Goal: Information Seeking & Learning: Learn about a topic

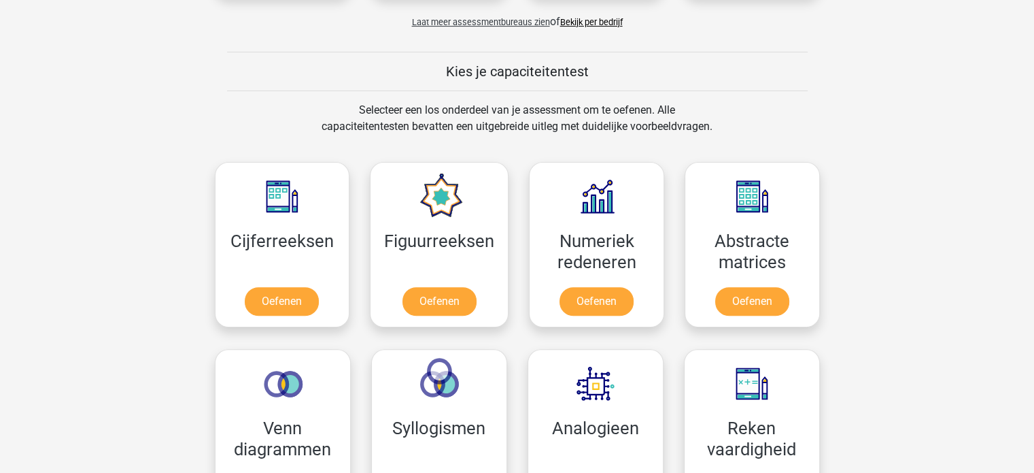
scroll to position [544, 0]
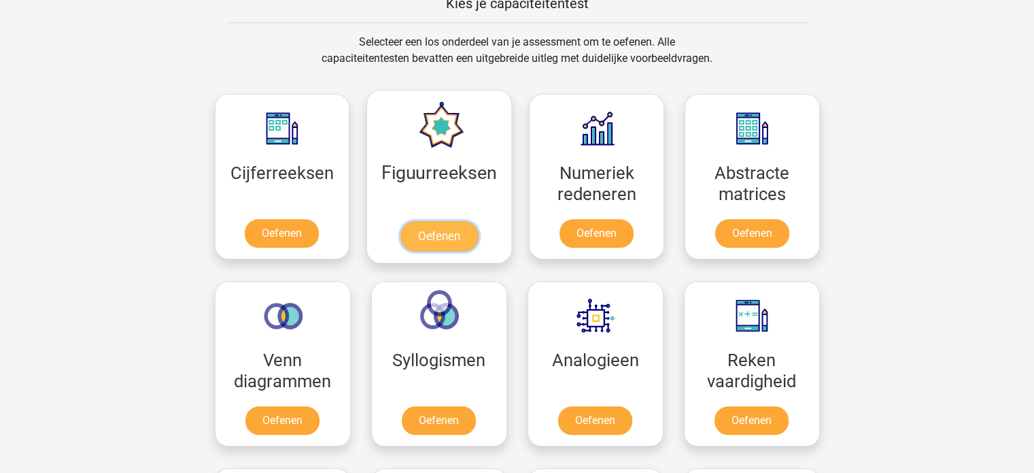
click at [436, 231] on link "Oefenen" at bounding box center [440, 236] width 78 height 30
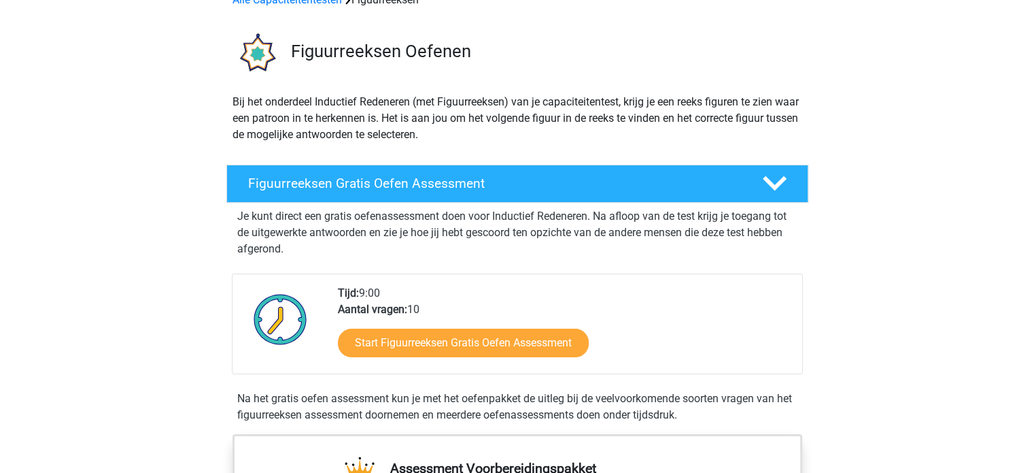
scroll to position [136, 0]
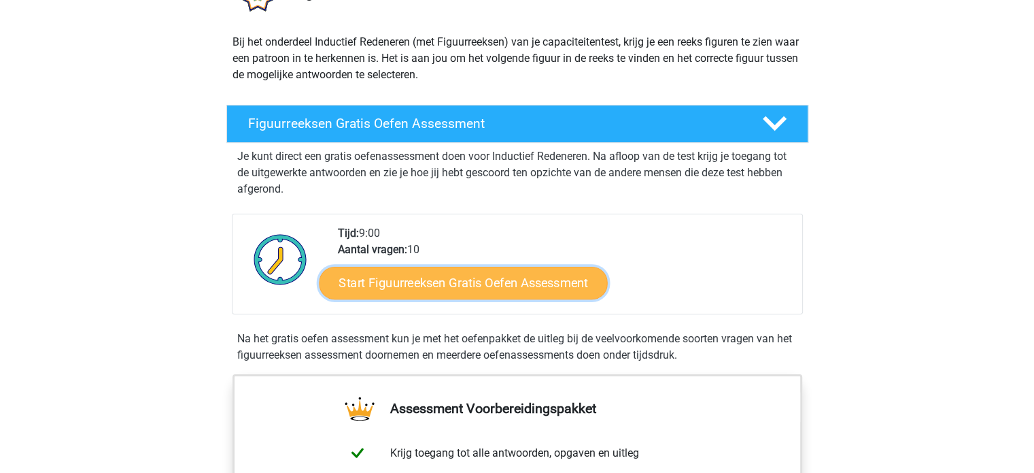
click at [429, 281] on link "Start Figuurreeksen Gratis Oefen Assessment" at bounding box center [463, 282] width 288 height 33
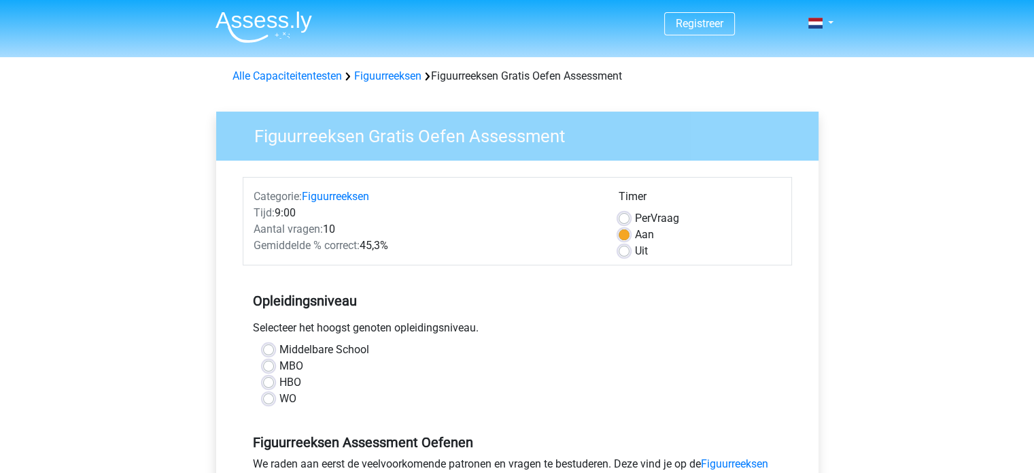
click at [279, 367] on label "MBO" at bounding box center [291, 366] width 24 height 16
click at [270, 367] on input "MBO" at bounding box center [268, 365] width 11 height 14
radio input "true"
click at [279, 380] on label "HBO" at bounding box center [290, 382] width 22 height 16
click at [271, 380] on input "HBO" at bounding box center [268, 381] width 11 height 14
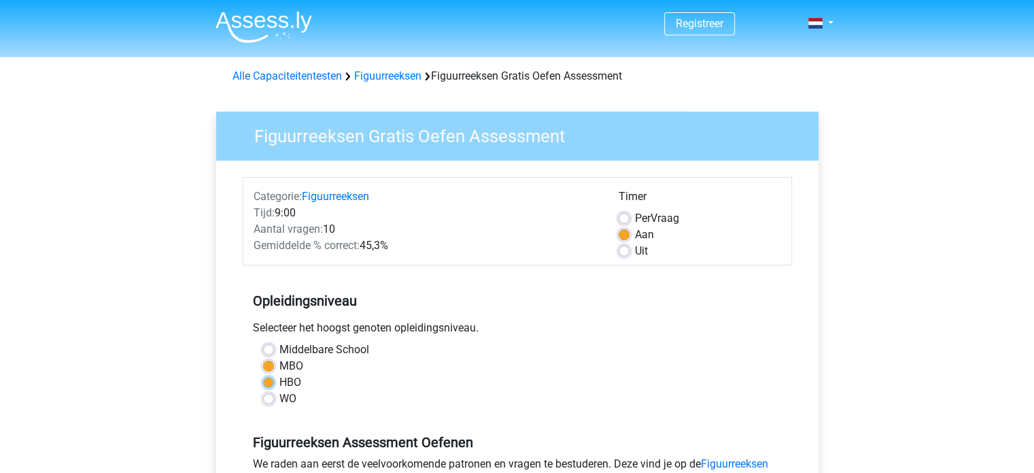
radio input "true"
click at [279, 360] on label "MBO" at bounding box center [291, 366] width 24 height 16
click at [271, 360] on input "MBO" at bounding box center [268, 365] width 11 height 14
radio input "true"
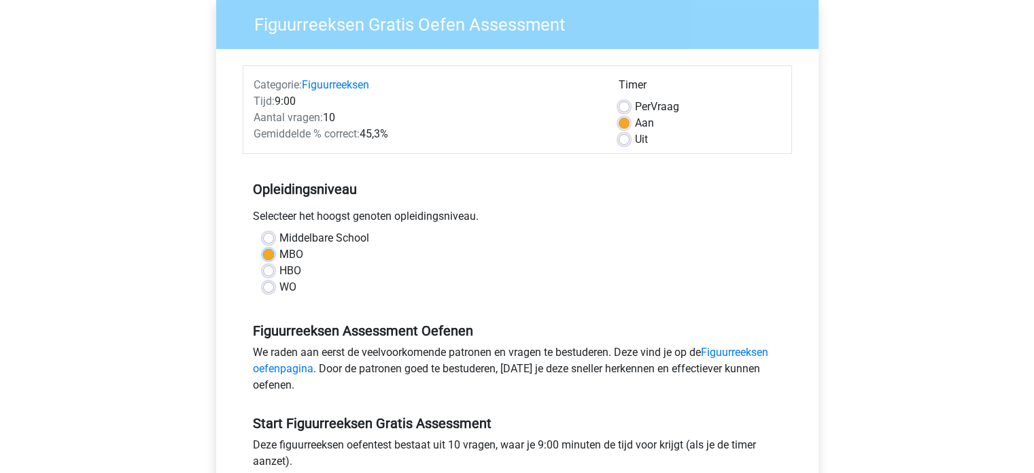
scroll to position [204, 0]
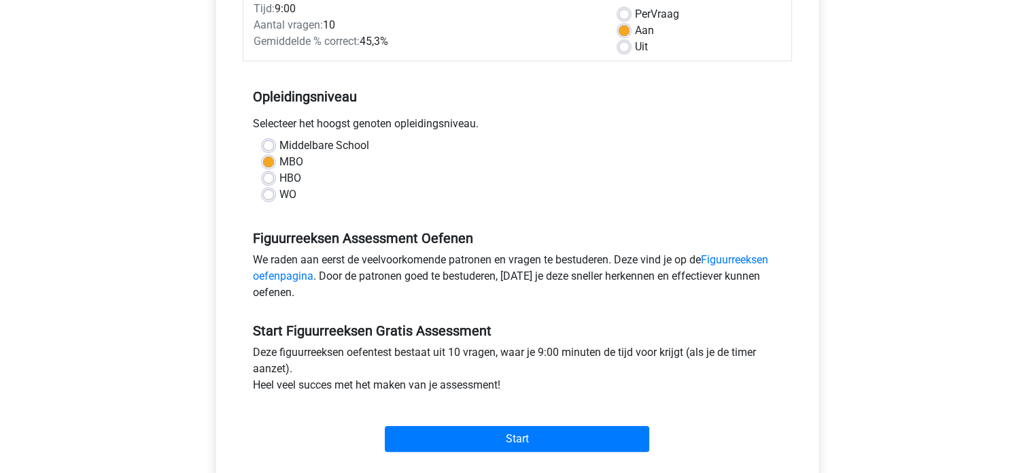
click at [279, 175] on label "HBO" at bounding box center [290, 178] width 22 height 16
click at [268, 175] on input "HBO" at bounding box center [268, 177] width 11 height 14
radio input "true"
click at [743, 260] on link "Figuurreeksen oefenpagina" at bounding box center [510, 267] width 515 height 29
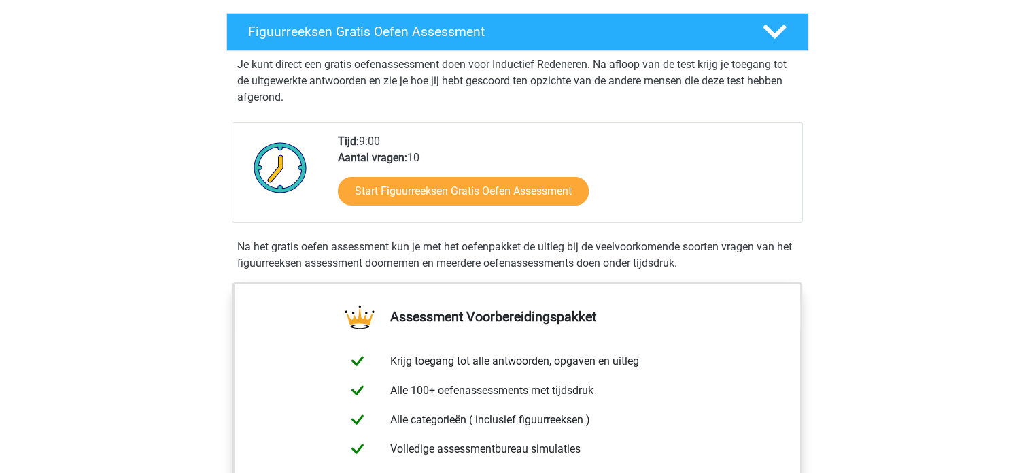
scroll to position [204, 0]
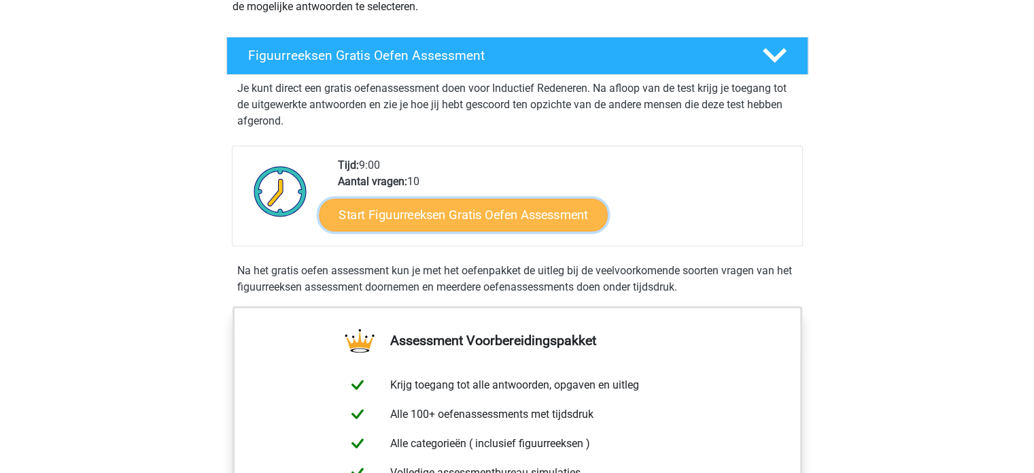
click at [439, 214] on link "Start Figuurreeksen Gratis Oefen Assessment" at bounding box center [463, 214] width 288 height 33
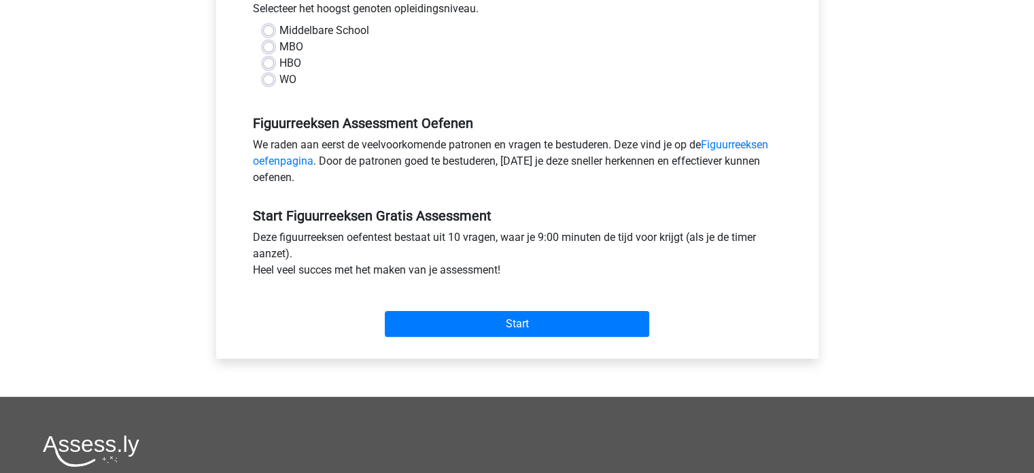
scroll to position [340, 0]
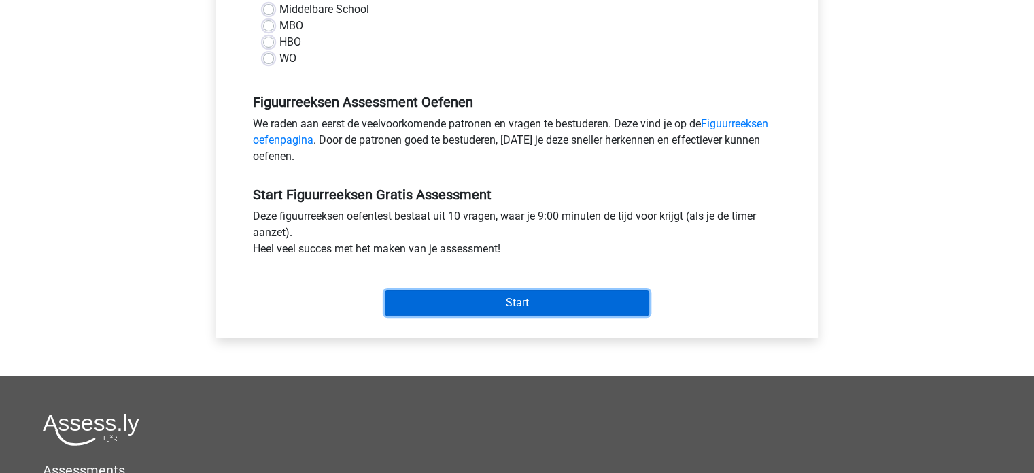
click at [486, 302] on input "Start" at bounding box center [517, 303] width 265 height 26
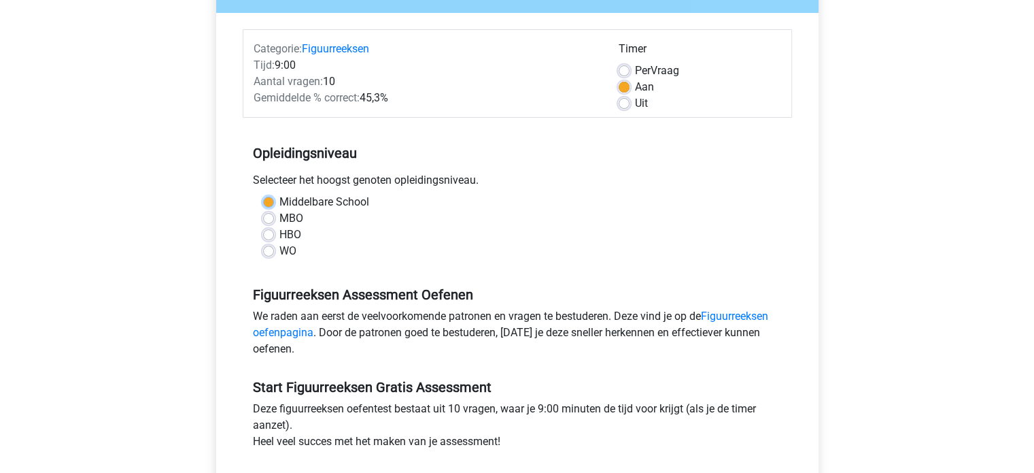
scroll to position [136, 0]
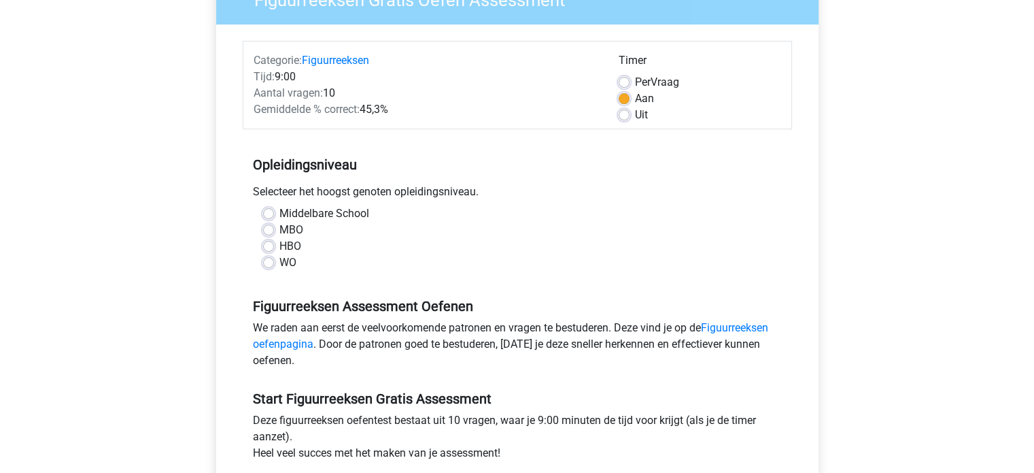
click at [279, 213] on label "Middelbare School" at bounding box center [324, 213] width 90 height 16
click at [271, 213] on input "Middelbare School" at bounding box center [268, 212] width 11 height 14
radio input "true"
click at [279, 246] on label "HBO" at bounding box center [290, 246] width 22 height 16
click at [264, 246] on input "HBO" at bounding box center [268, 245] width 11 height 14
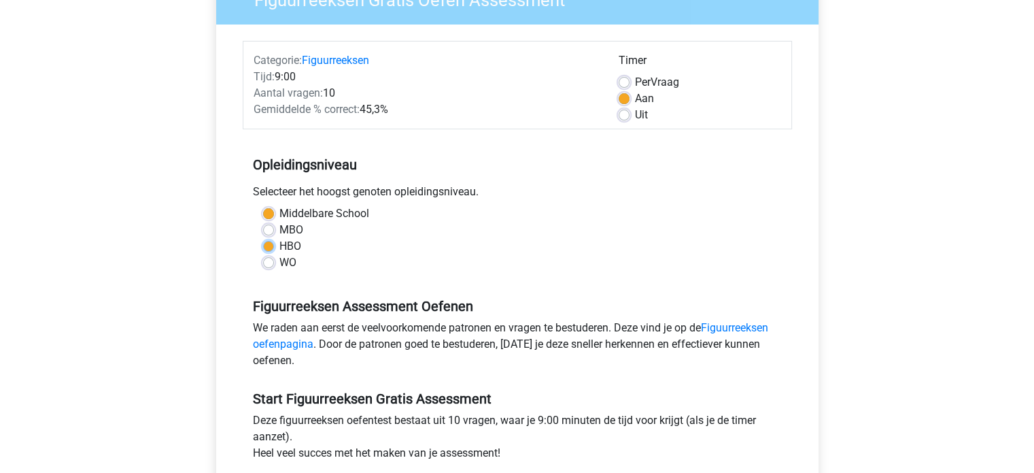
radio input "true"
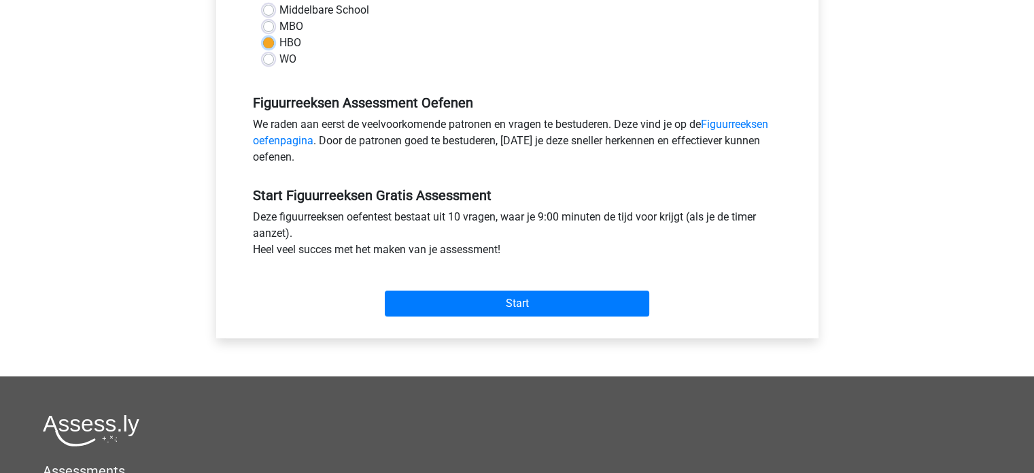
scroll to position [340, 0]
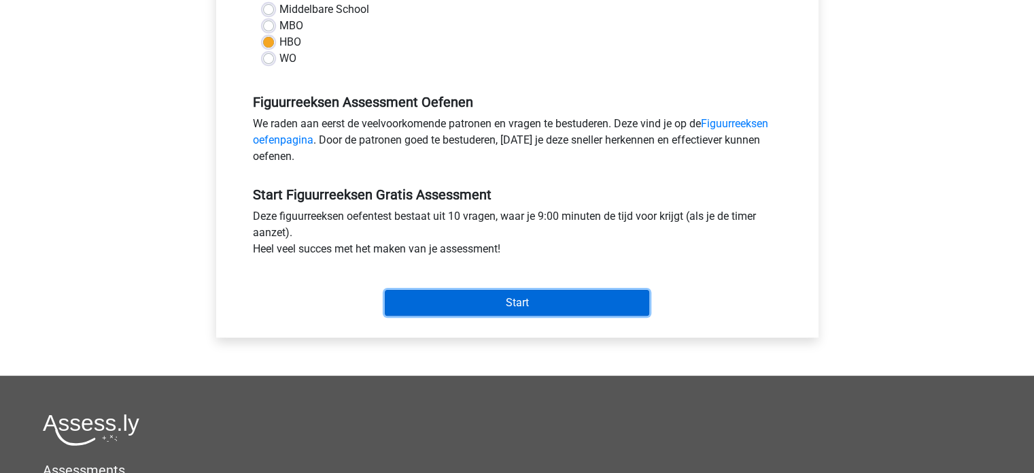
click at [483, 301] on input "Start" at bounding box center [517, 303] width 265 height 26
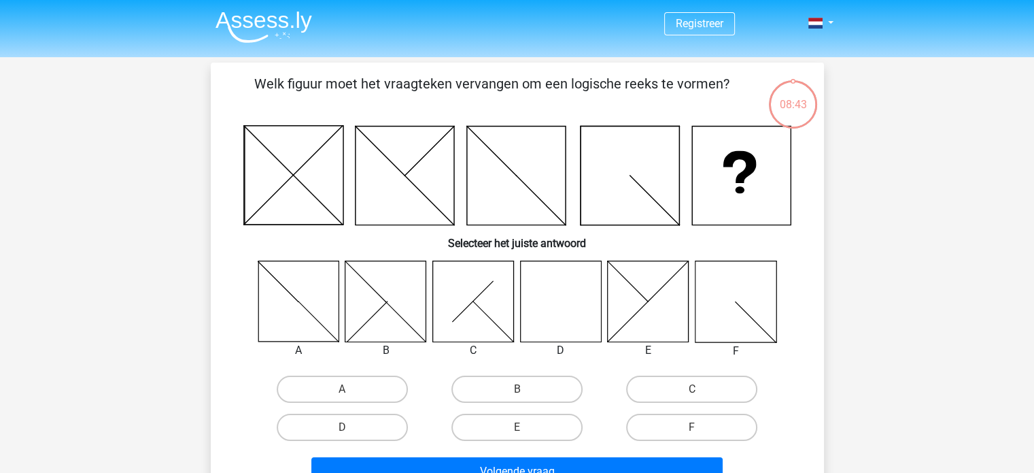
click at [565, 323] on icon at bounding box center [560, 300] width 81 height 81
click at [364, 434] on label "D" at bounding box center [342, 426] width 131 height 27
click at [351, 434] on input "D" at bounding box center [346, 431] width 9 height 9
radio input "true"
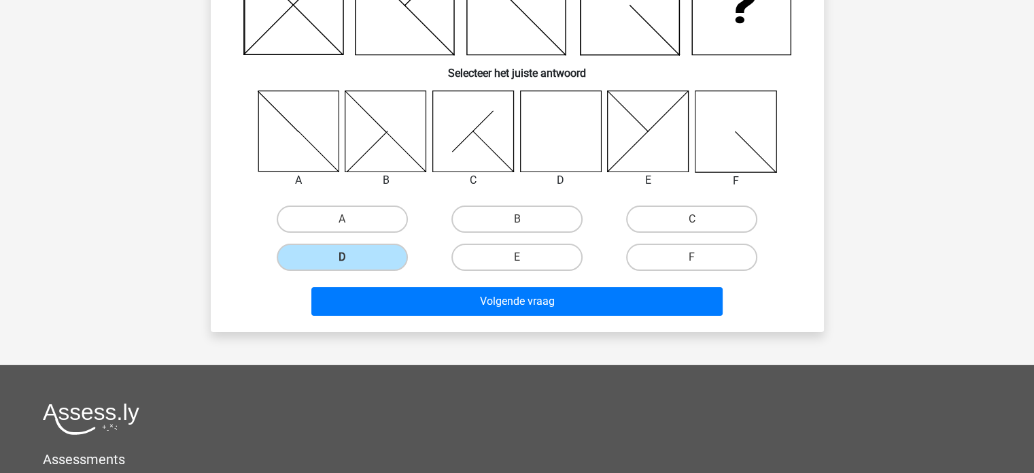
scroll to position [204, 0]
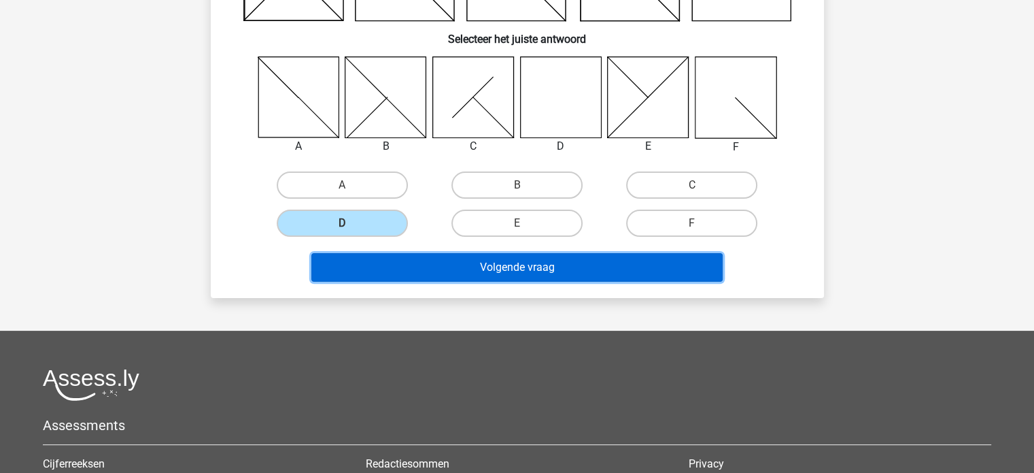
click at [481, 269] on button "Volgende vraag" at bounding box center [516, 267] width 411 height 29
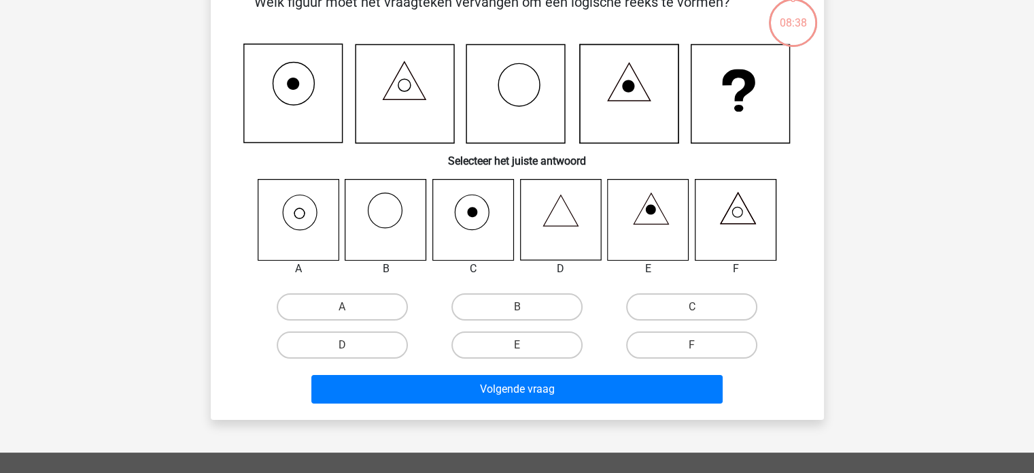
scroll to position [63, 0]
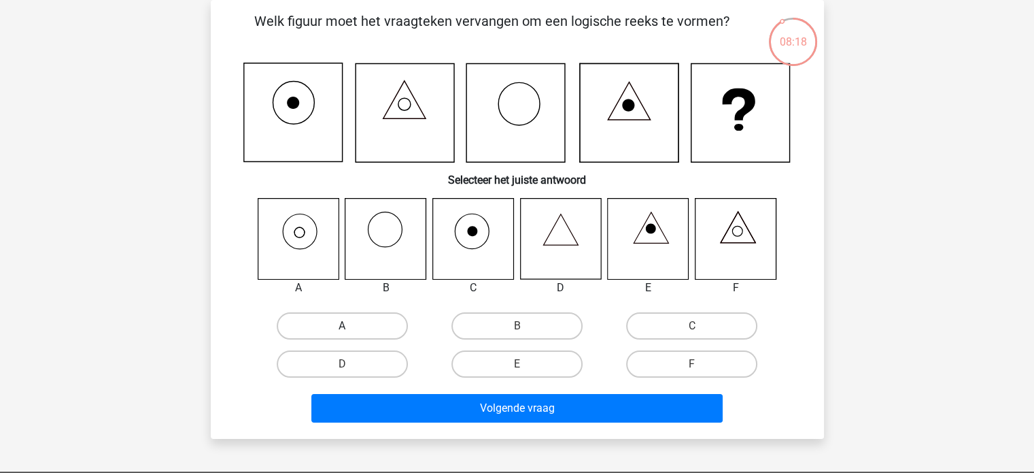
click at [323, 330] on label "A" at bounding box center [342, 325] width 131 height 27
click at [342, 330] on input "A" at bounding box center [346, 330] width 9 height 9
radio input "true"
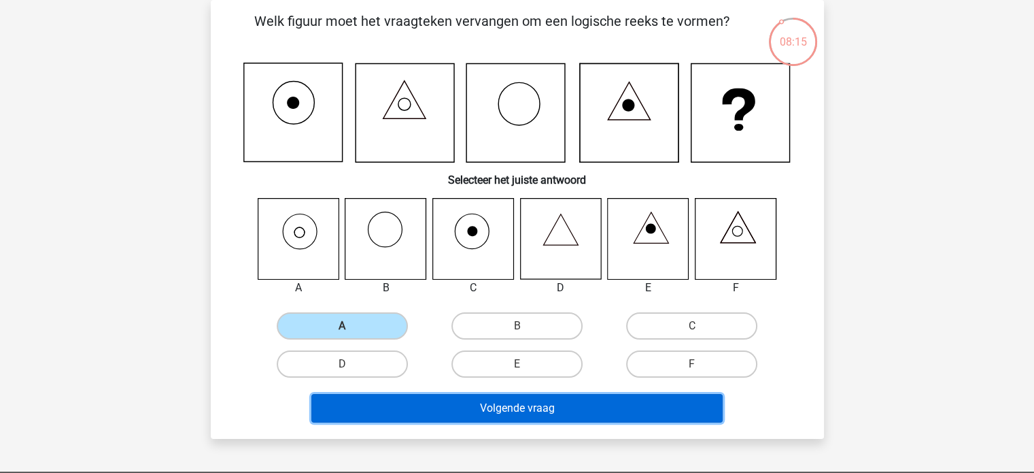
click at [460, 405] on button "Volgende vraag" at bounding box center [516, 408] width 411 height 29
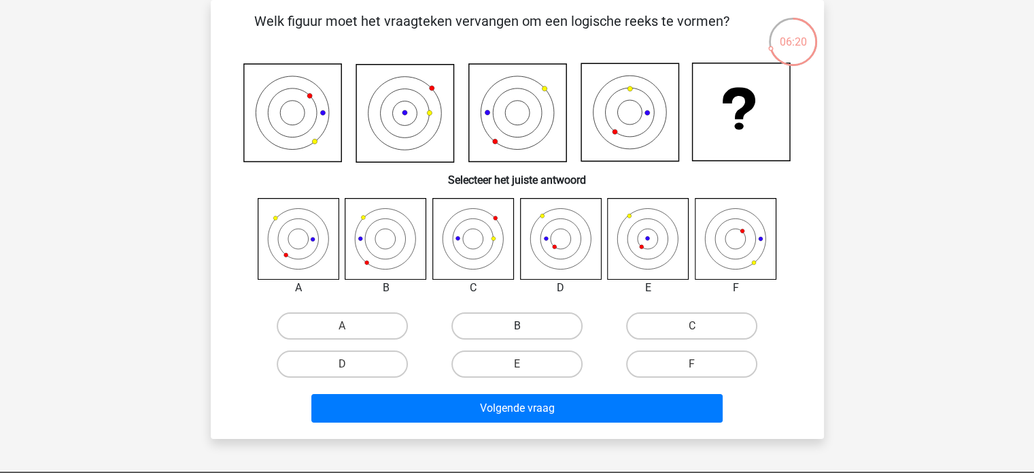
click at [483, 328] on label "B" at bounding box center [517, 325] width 131 height 27
click at [517, 328] on input "B" at bounding box center [521, 330] width 9 height 9
radio input "true"
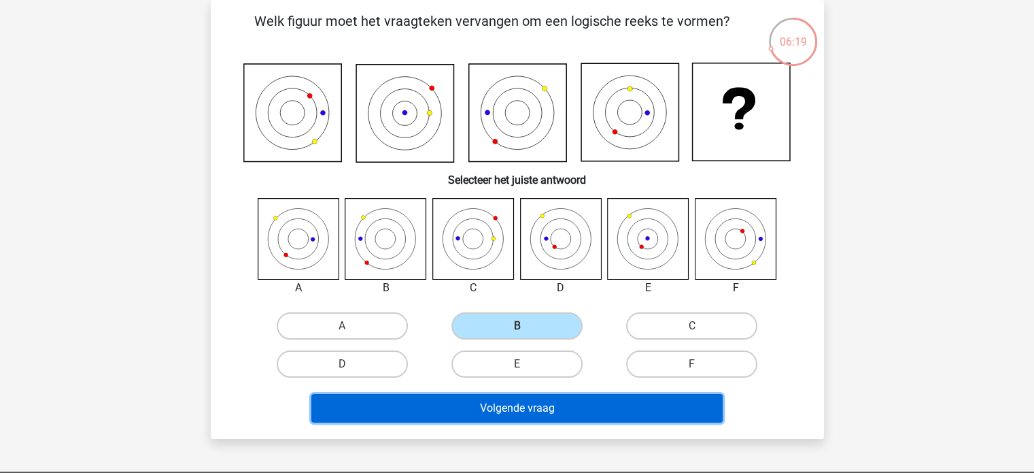
click at [550, 408] on button "Volgende vraag" at bounding box center [516, 408] width 411 height 29
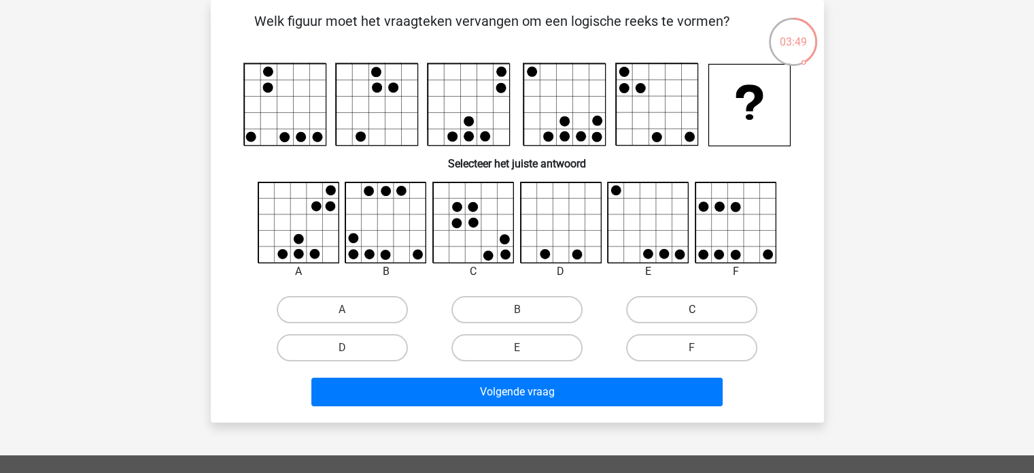
click at [657, 312] on label "C" at bounding box center [691, 309] width 131 height 27
click at [692, 312] on input "C" at bounding box center [696, 313] width 9 height 9
radio input "true"
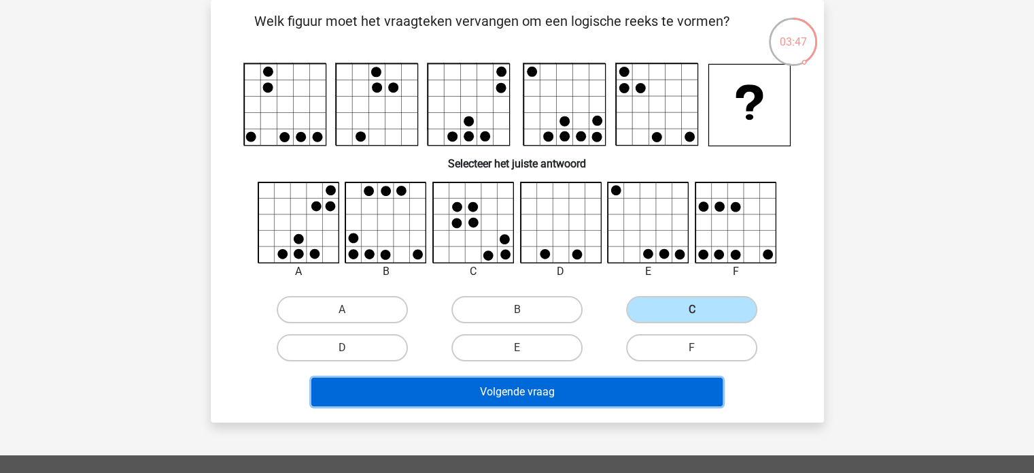
click at [565, 389] on button "Volgende vraag" at bounding box center [516, 391] width 411 height 29
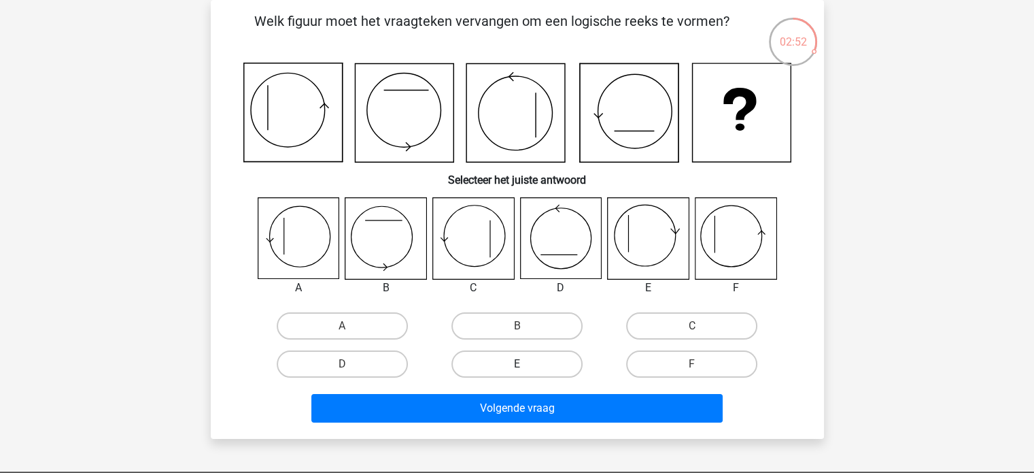
click at [508, 367] on label "E" at bounding box center [517, 363] width 131 height 27
click at [517, 367] on input "E" at bounding box center [521, 368] width 9 height 9
radio input "true"
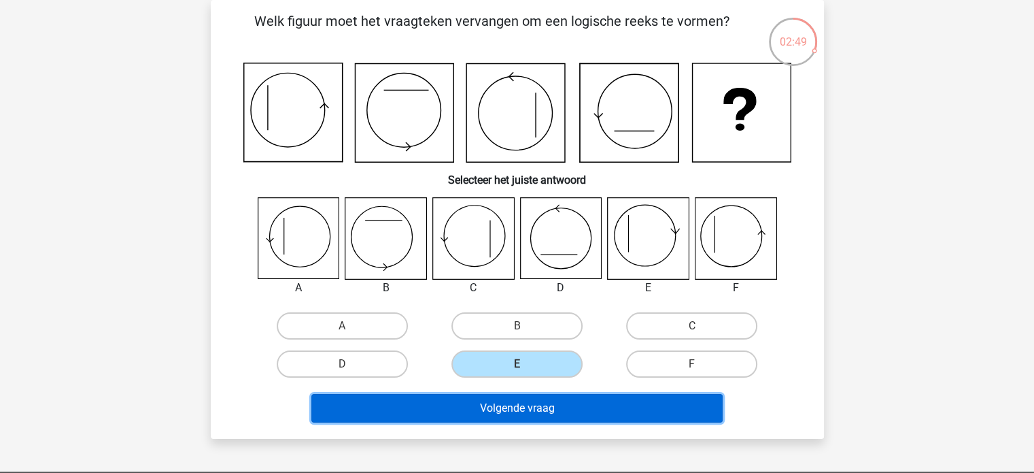
click at [541, 409] on button "Volgende vraag" at bounding box center [516, 408] width 411 height 29
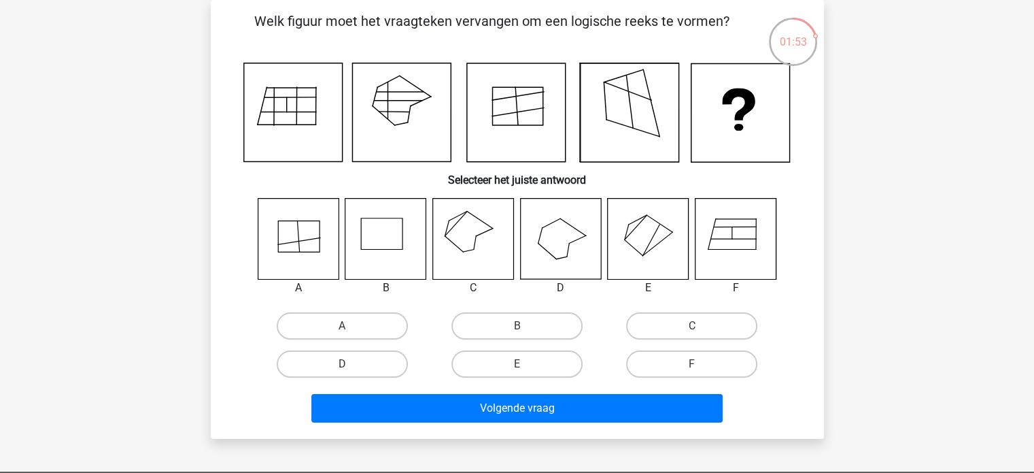
click at [469, 247] on icon at bounding box center [472, 238] width 81 height 81
click at [661, 333] on label "C" at bounding box center [691, 325] width 131 height 27
click at [692, 333] on input "C" at bounding box center [696, 330] width 9 height 9
radio input "true"
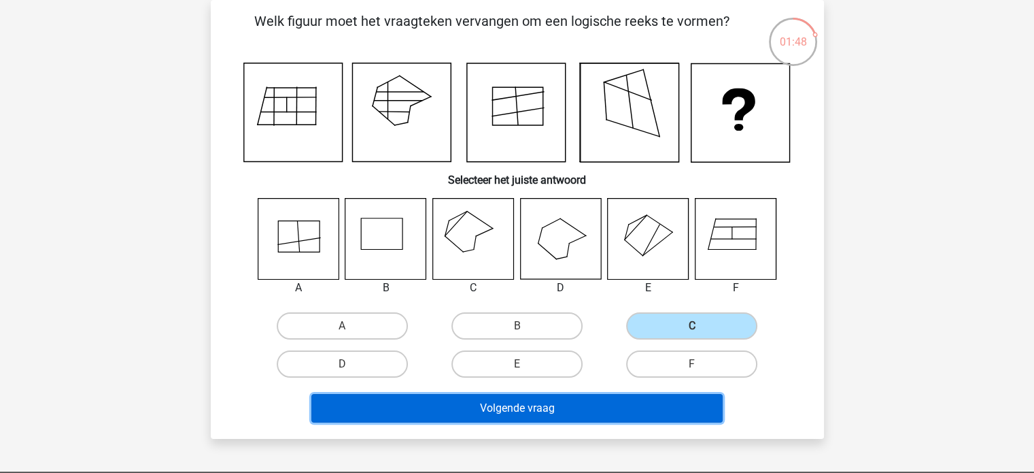
click at [594, 408] on button "Volgende vraag" at bounding box center [516, 408] width 411 height 29
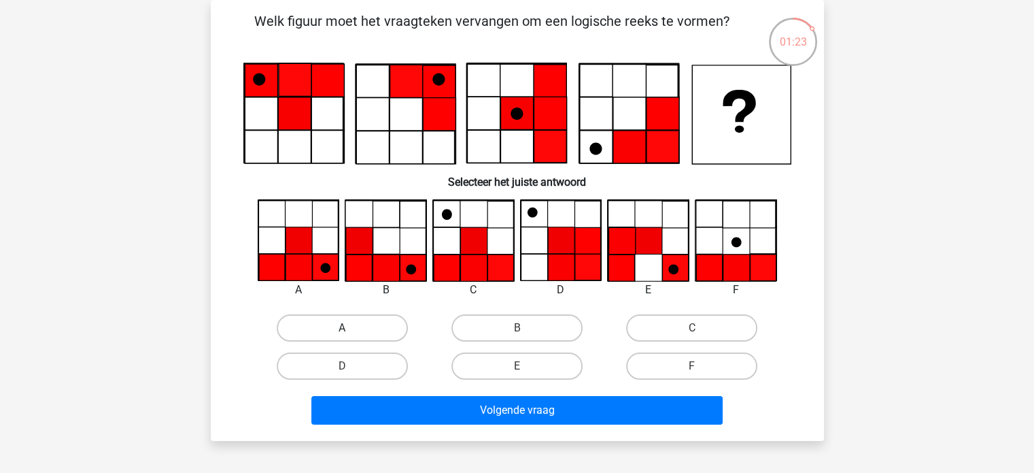
click at [313, 328] on label "A" at bounding box center [342, 327] width 131 height 27
click at [342, 328] on input "A" at bounding box center [346, 332] width 9 height 9
radio input "true"
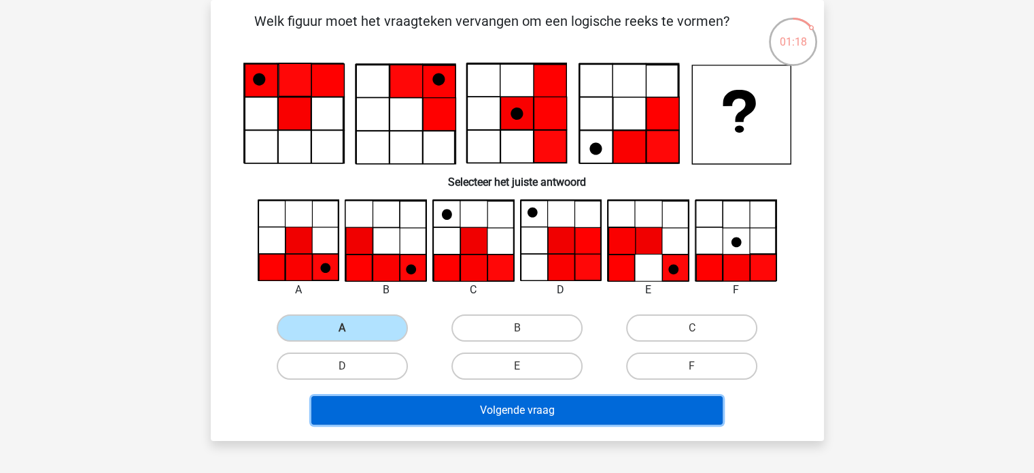
click at [576, 407] on button "Volgende vraag" at bounding box center [516, 410] width 411 height 29
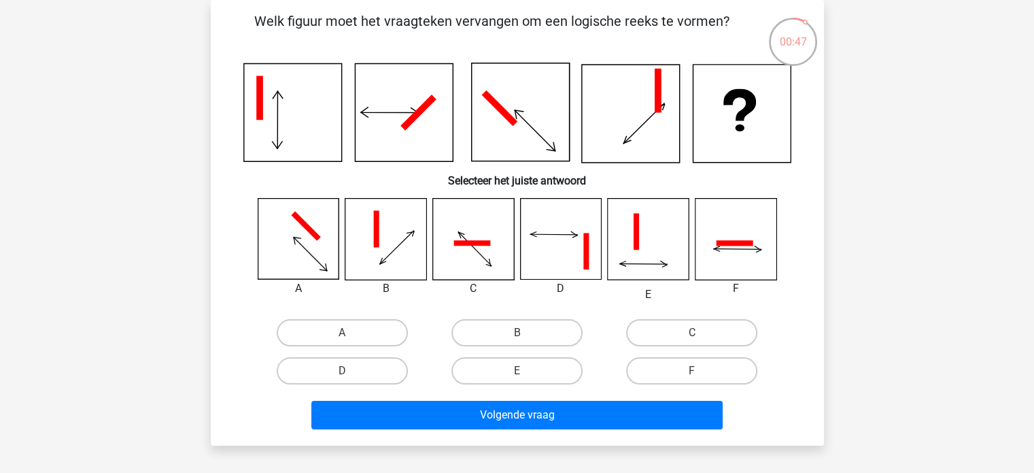
click at [749, 260] on icon at bounding box center [735, 239] width 81 height 81
click at [699, 366] on label "F" at bounding box center [691, 370] width 131 height 27
click at [699, 371] on input "F" at bounding box center [696, 375] width 9 height 9
radio input "true"
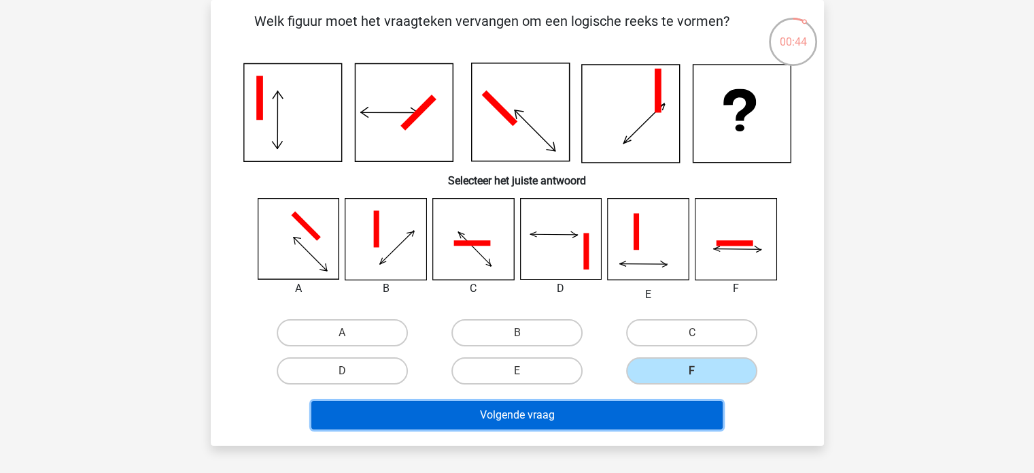
click at [622, 418] on button "Volgende vraag" at bounding box center [516, 415] width 411 height 29
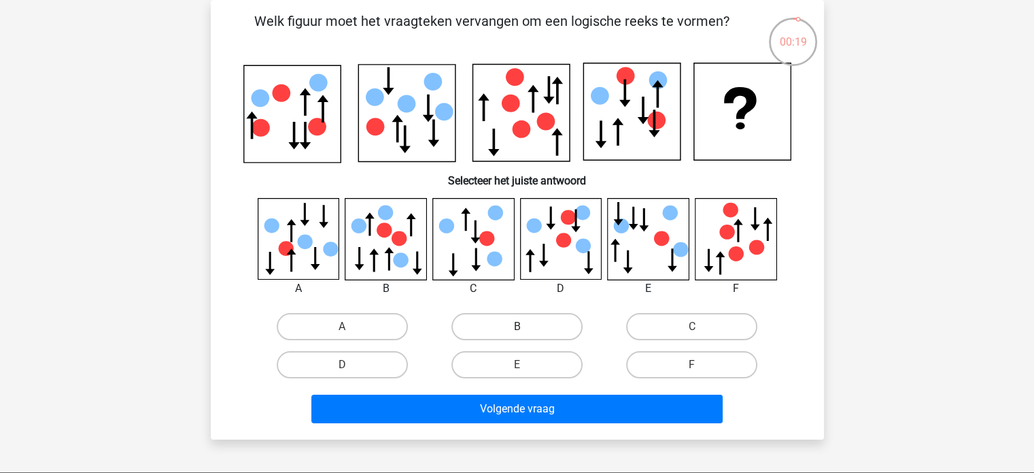
click at [509, 329] on label "B" at bounding box center [517, 326] width 131 height 27
click at [517, 329] on input "B" at bounding box center [521, 330] width 9 height 9
radio input "true"
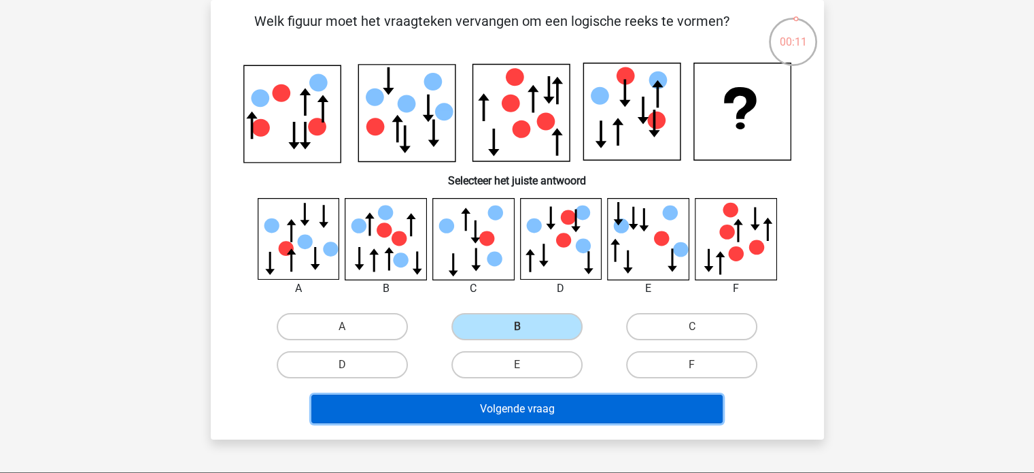
click at [537, 408] on button "Volgende vraag" at bounding box center [516, 408] width 411 height 29
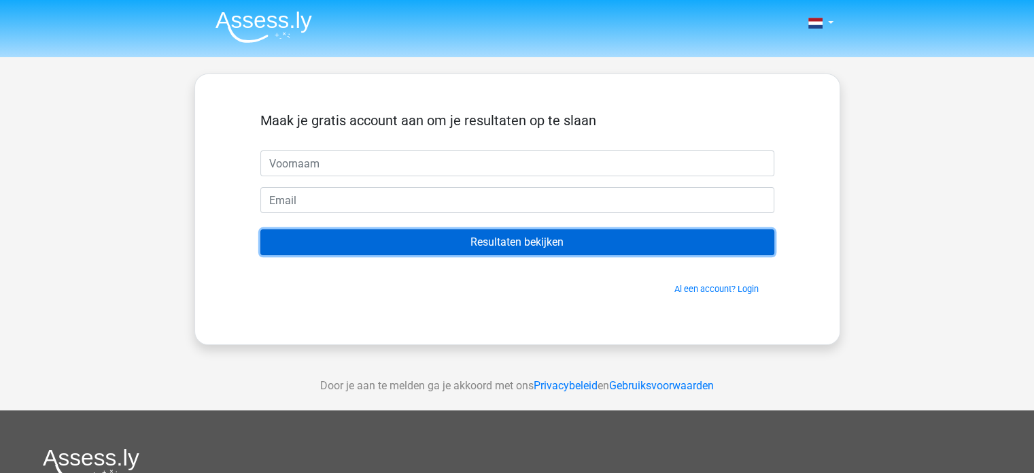
click at [536, 247] on input "Resultaten bekijken" at bounding box center [517, 242] width 514 height 26
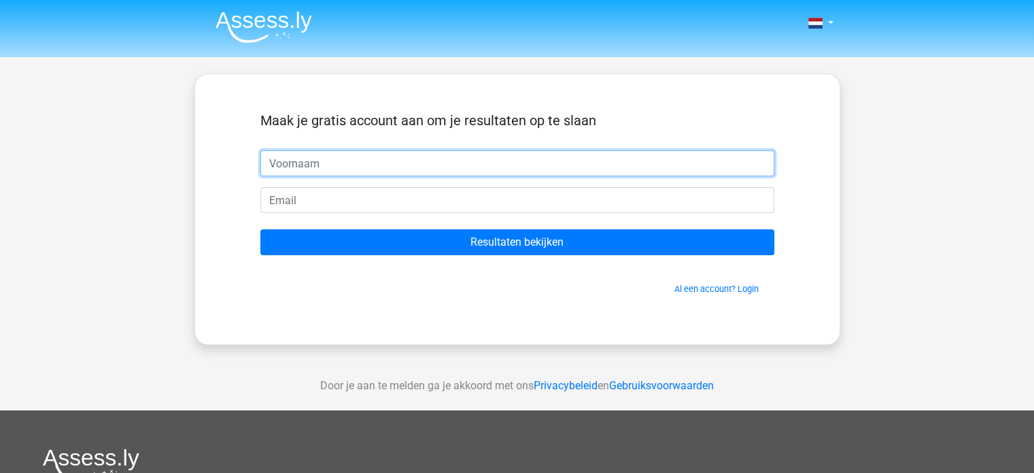
click at [318, 162] on input "text" at bounding box center [517, 163] width 514 height 26
type input "[PERSON_NAME]"
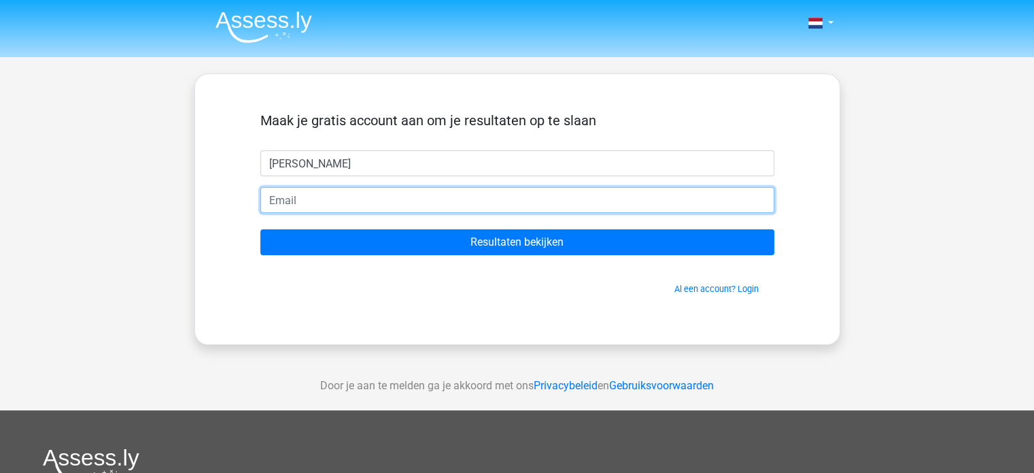
click at [291, 201] on input "email" at bounding box center [517, 200] width 514 height 26
type input "[PERSON_NAME][EMAIL_ADDRESS][DOMAIN_NAME]"
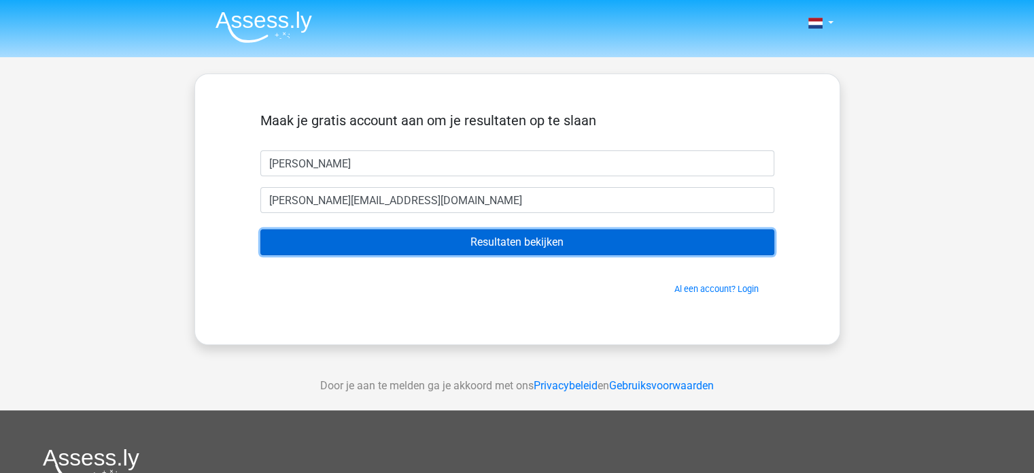
click at [536, 239] on input "Resultaten bekijken" at bounding box center [517, 242] width 514 height 26
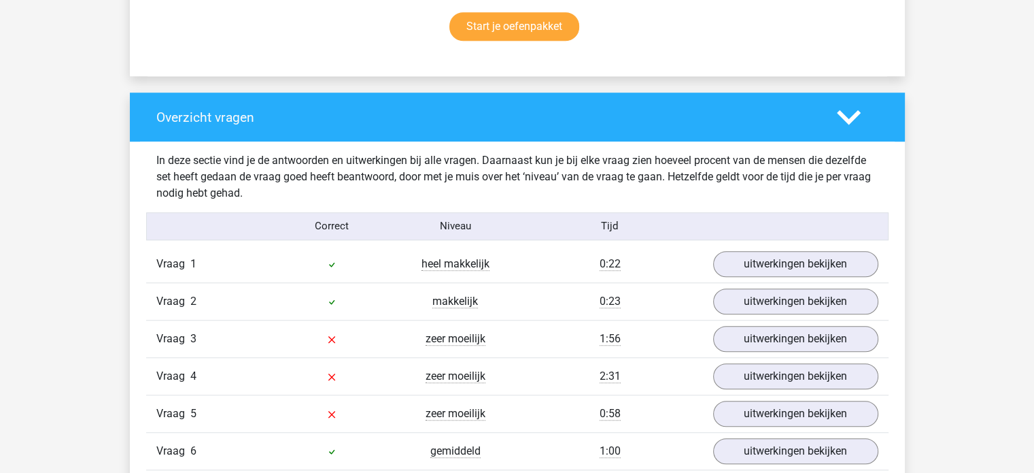
scroll to position [952, 0]
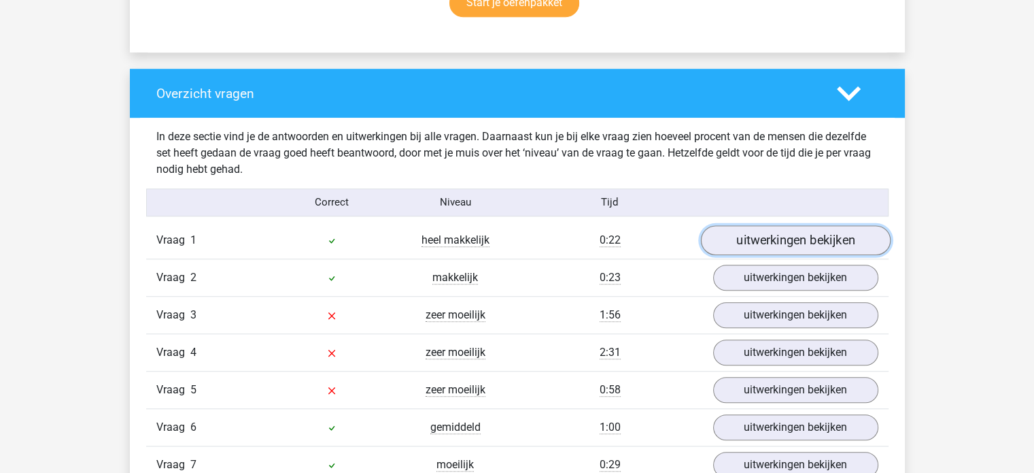
click at [741, 243] on link "uitwerkingen bekijken" at bounding box center [795, 240] width 190 height 30
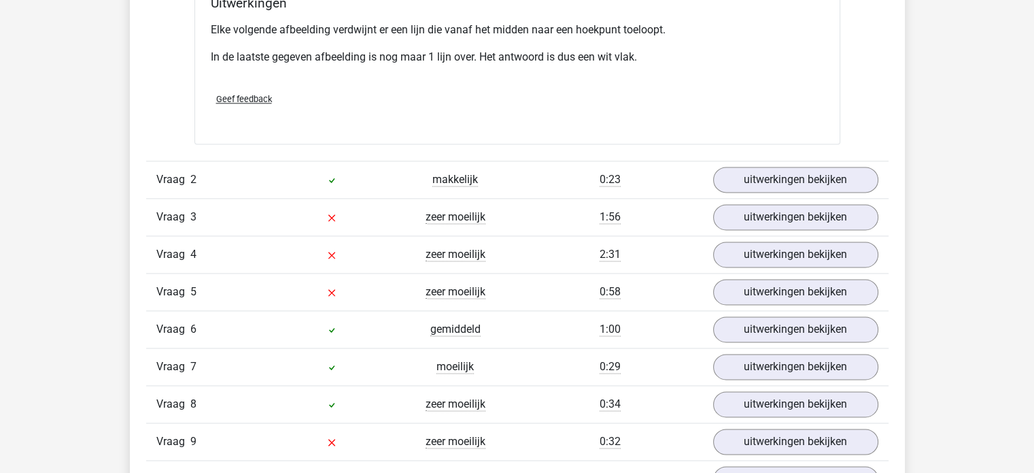
scroll to position [1836, 0]
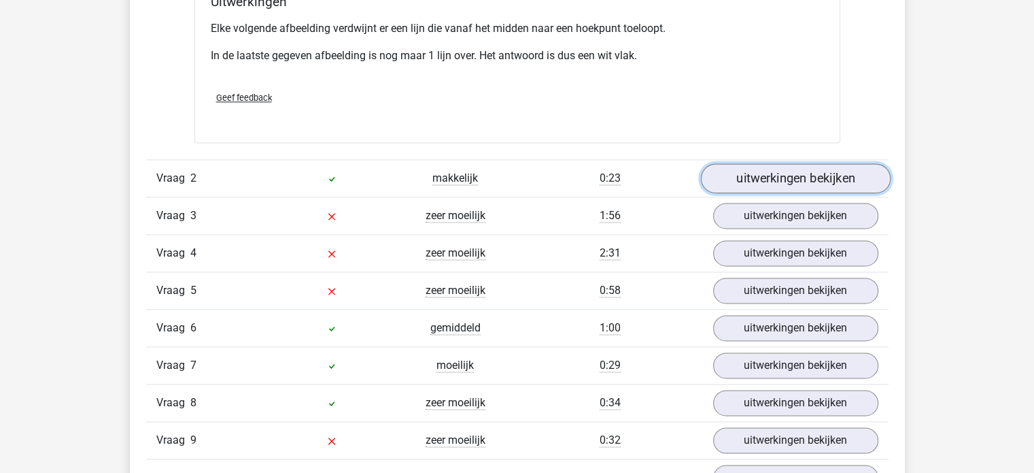
click at [775, 176] on link "uitwerkingen bekijken" at bounding box center [795, 178] width 190 height 30
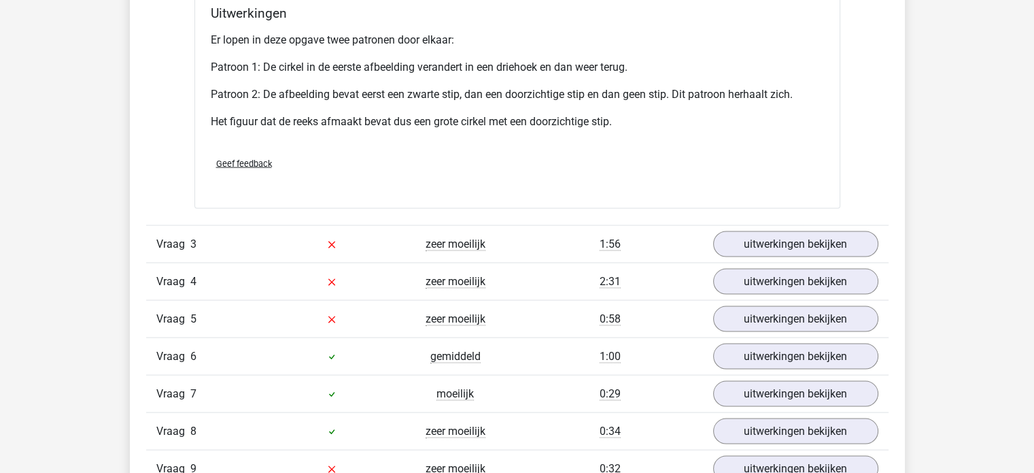
scroll to position [2652, 0]
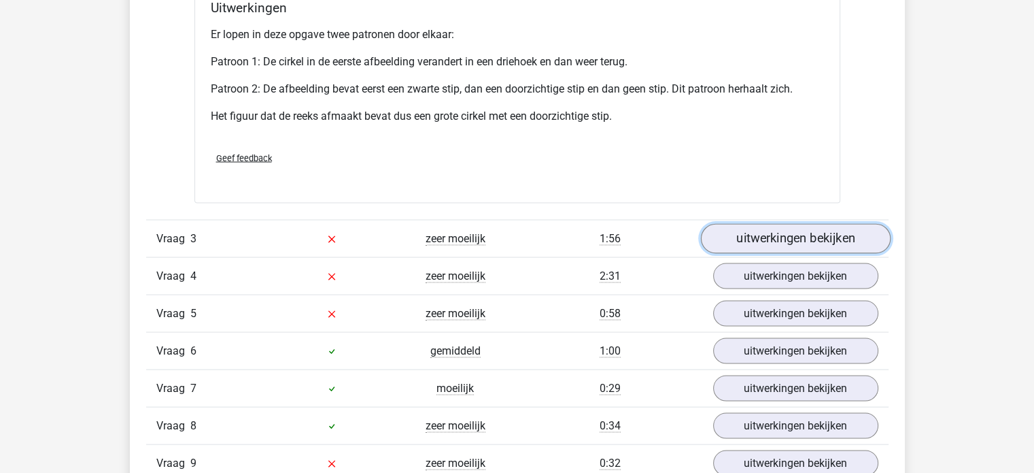
click at [778, 241] on link "uitwerkingen bekijken" at bounding box center [795, 239] width 190 height 30
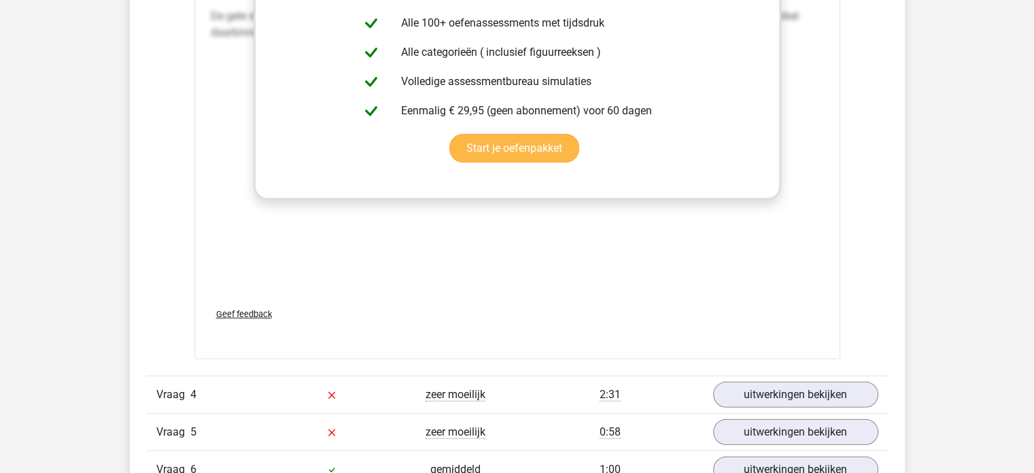
scroll to position [3740, 0]
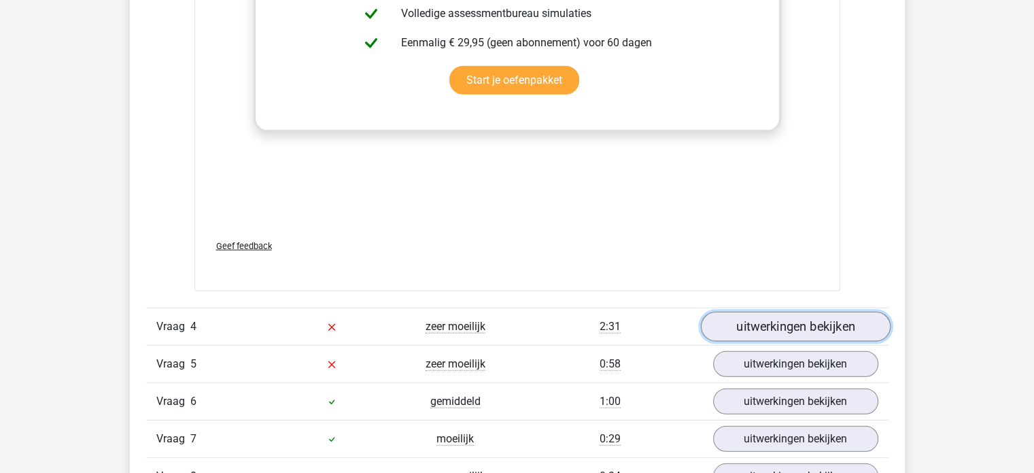
click at [806, 331] on link "uitwerkingen bekijken" at bounding box center [795, 326] width 190 height 30
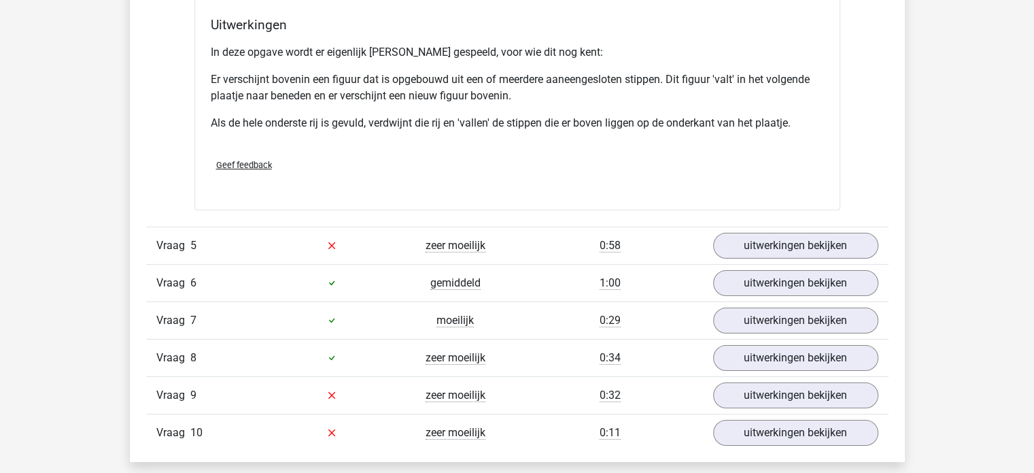
scroll to position [4692, 0]
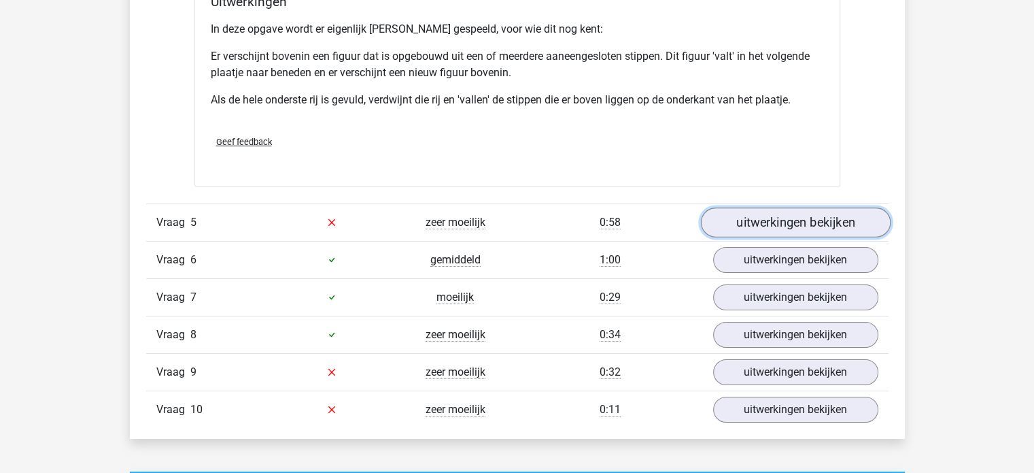
click at [755, 218] on link "uitwerkingen bekijken" at bounding box center [795, 222] width 190 height 30
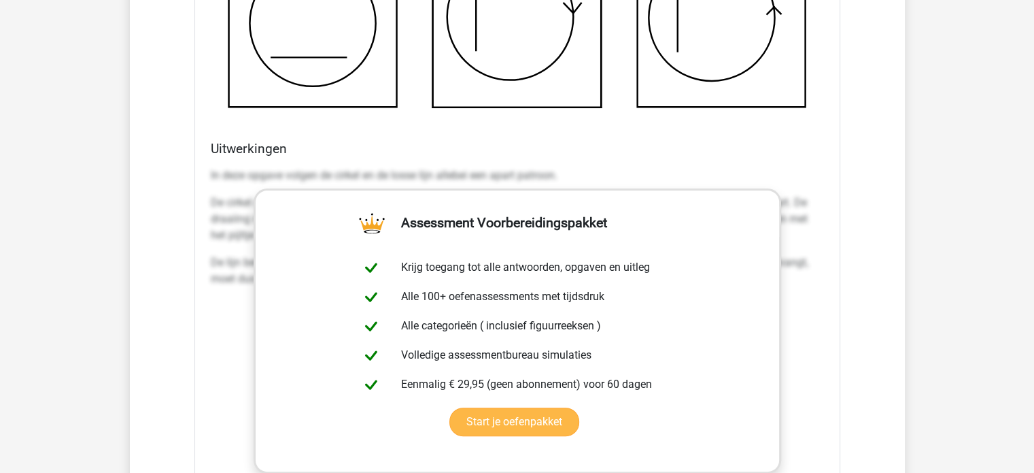
scroll to position [5372, 0]
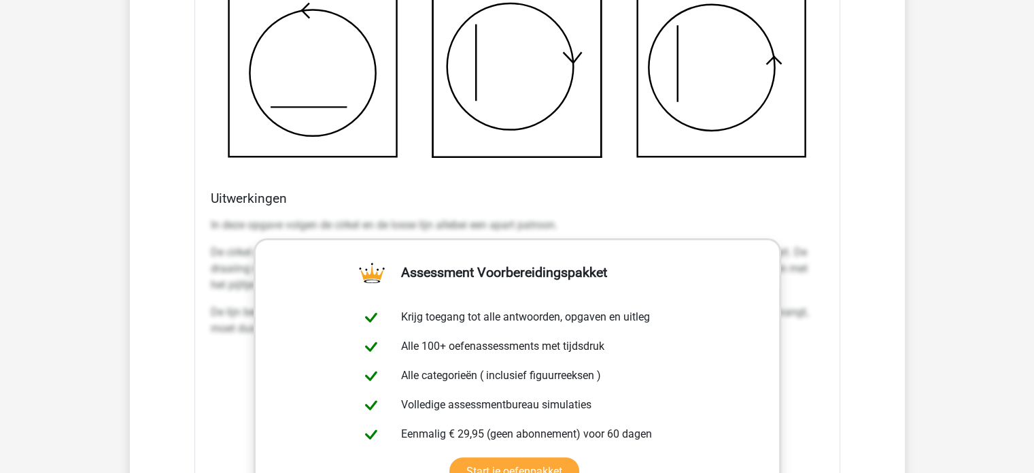
click at [737, 207] on div "Uitwerkingen In deze opgave volgen de cirkel en de losse lijn allebei een apart…" at bounding box center [517, 404] width 624 height 429
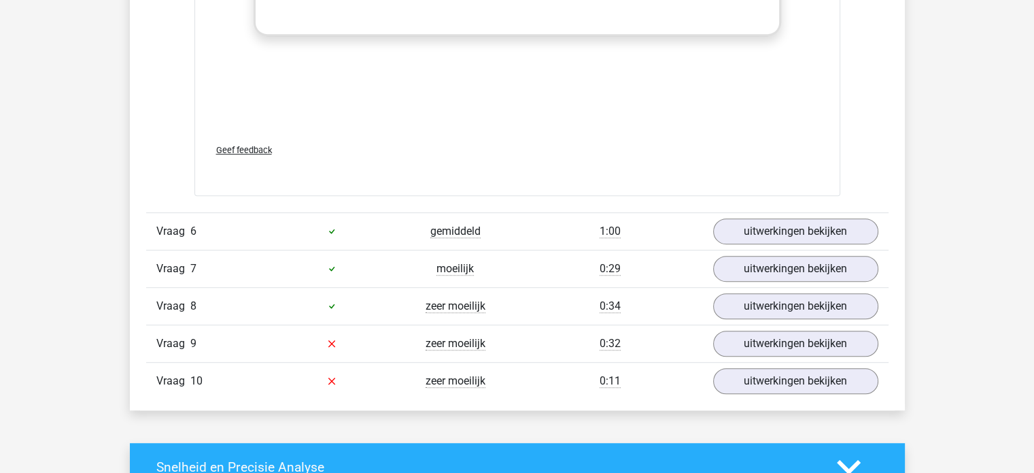
scroll to position [5916, 0]
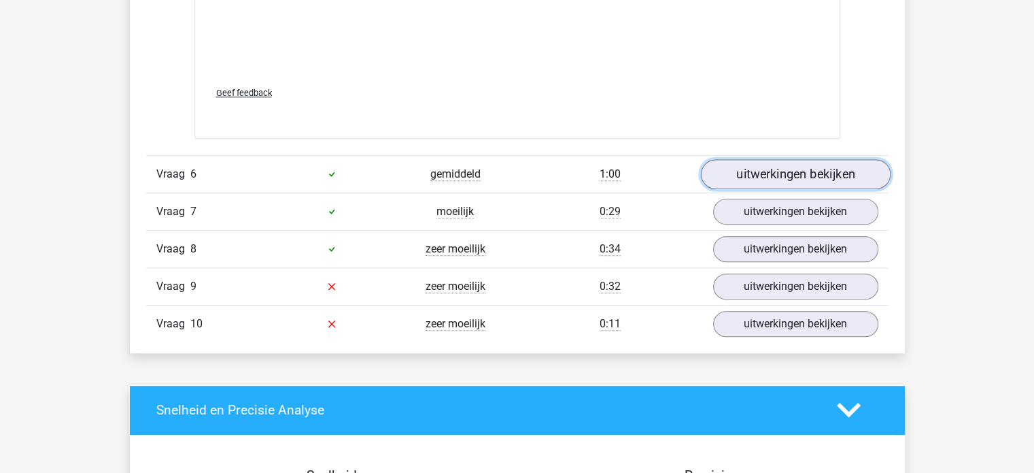
click at [751, 169] on link "uitwerkingen bekijken" at bounding box center [795, 174] width 190 height 30
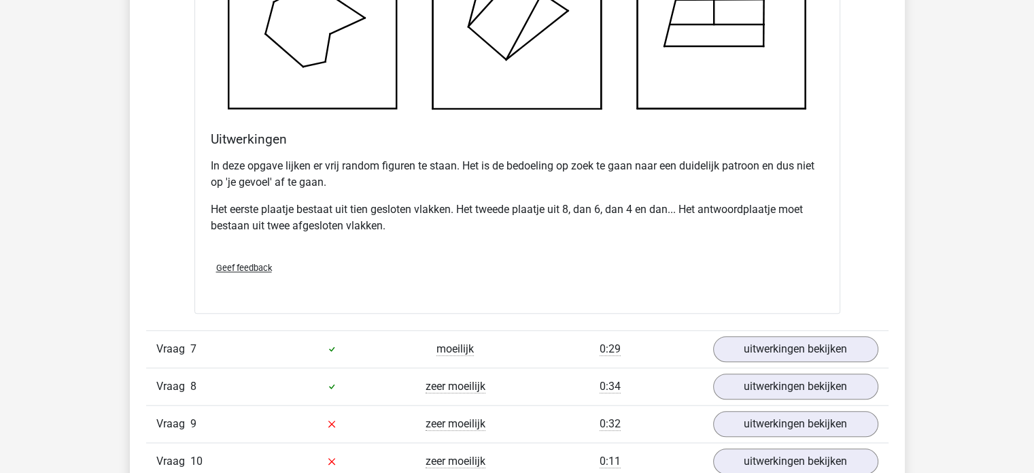
scroll to position [6664, 0]
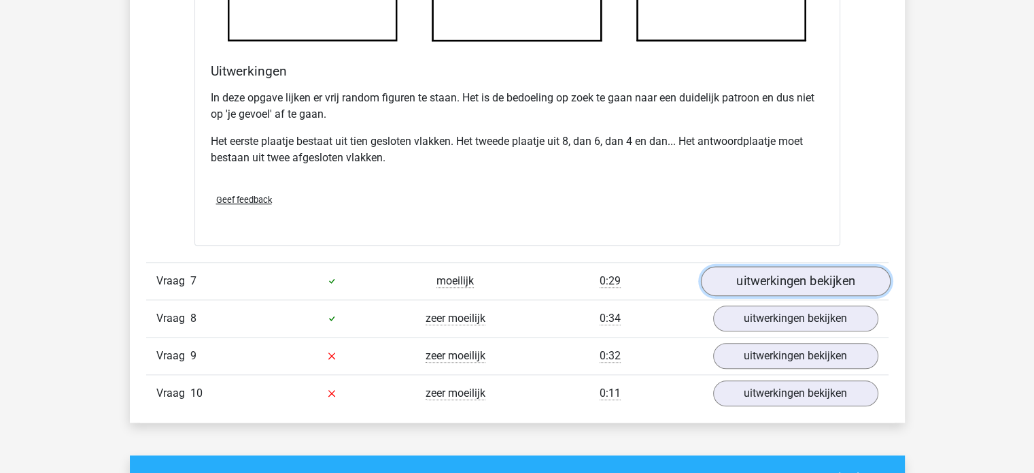
click at [751, 277] on link "uitwerkingen bekijken" at bounding box center [795, 281] width 190 height 30
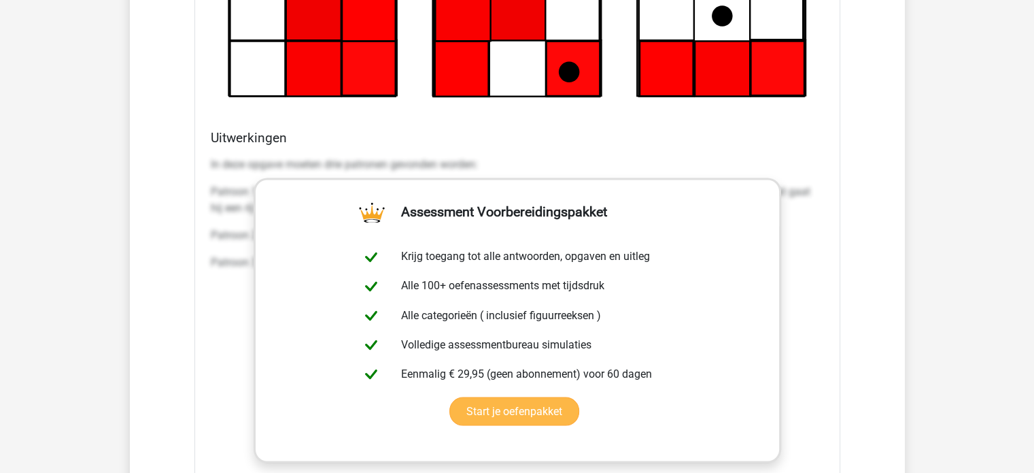
scroll to position [7480, 0]
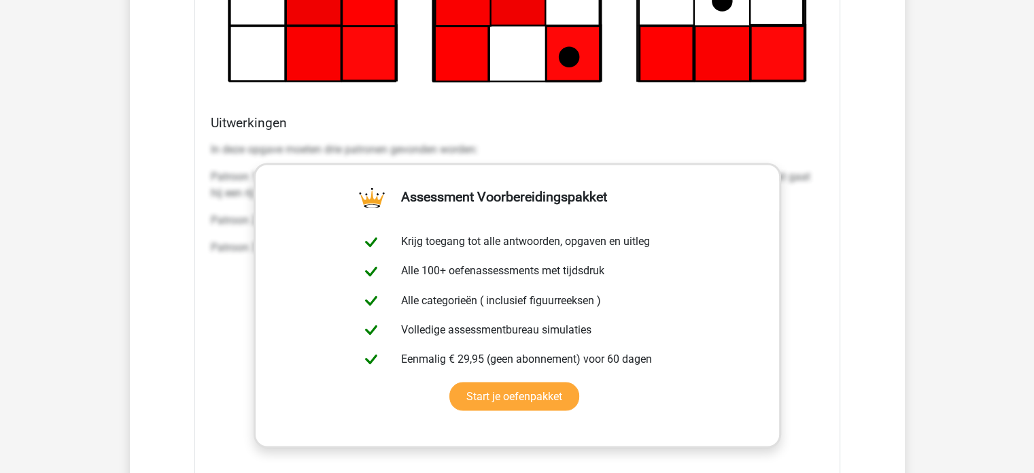
click at [800, 170] on p "Patroon 1: De zwarte stip beweegt elke keer twee stappen naar rechts en als de …" at bounding box center [517, 185] width 613 height 33
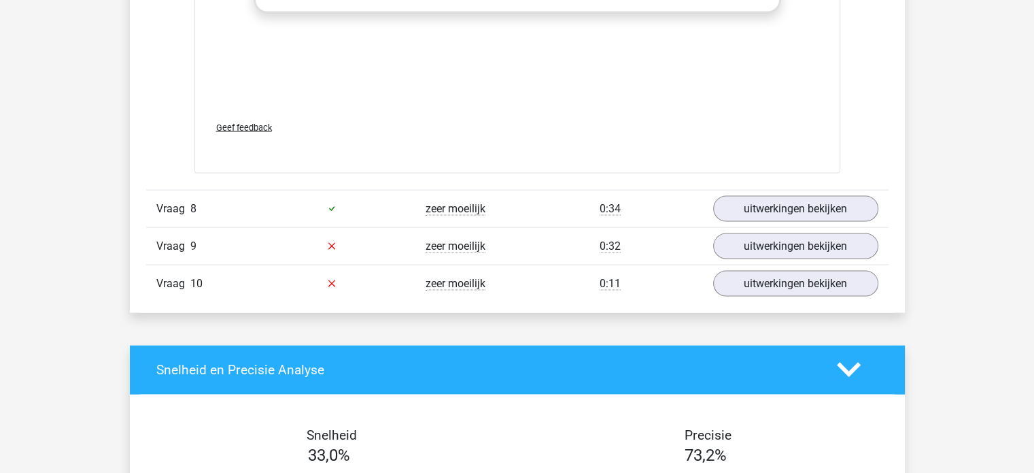
scroll to position [7956, 0]
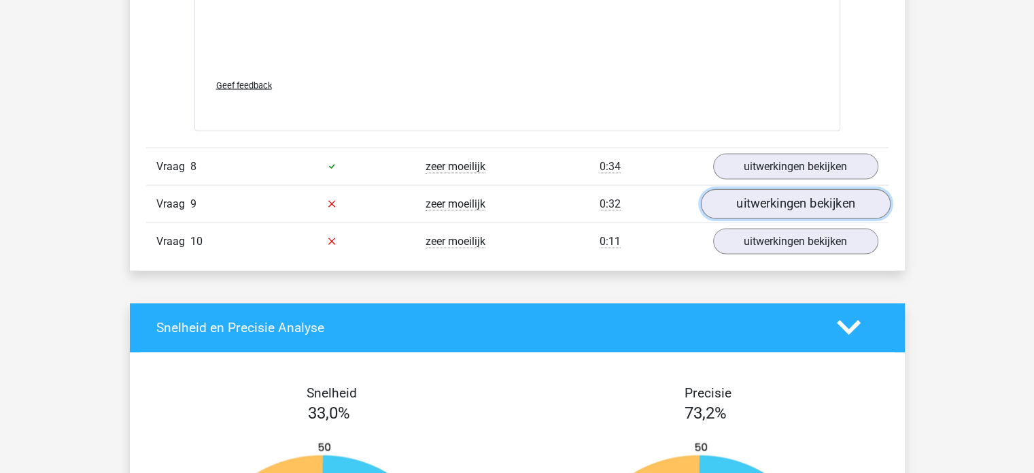
click at [768, 200] on link "uitwerkingen bekijken" at bounding box center [795, 204] width 190 height 30
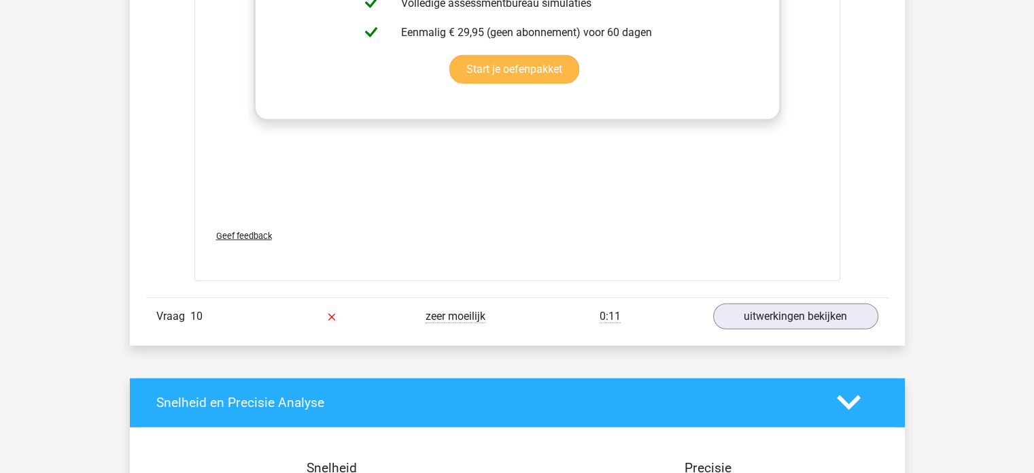
scroll to position [9044, 0]
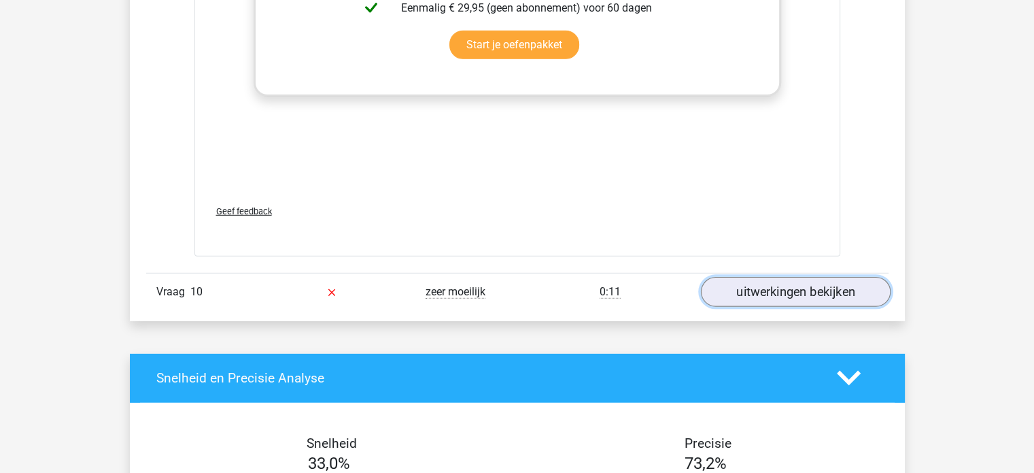
click at [764, 288] on link "uitwerkingen bekijken" at bounding box center [795, 292] width 190 height 30
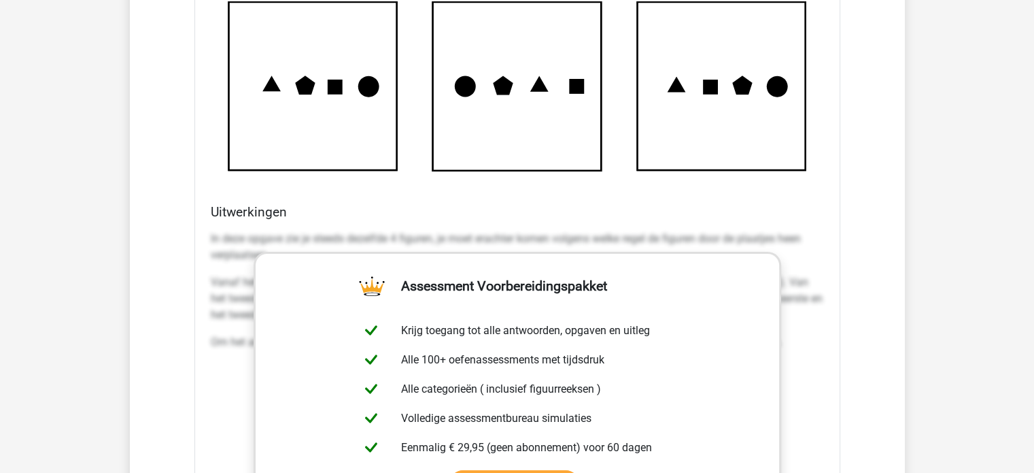
scroll to position [9588, 0]
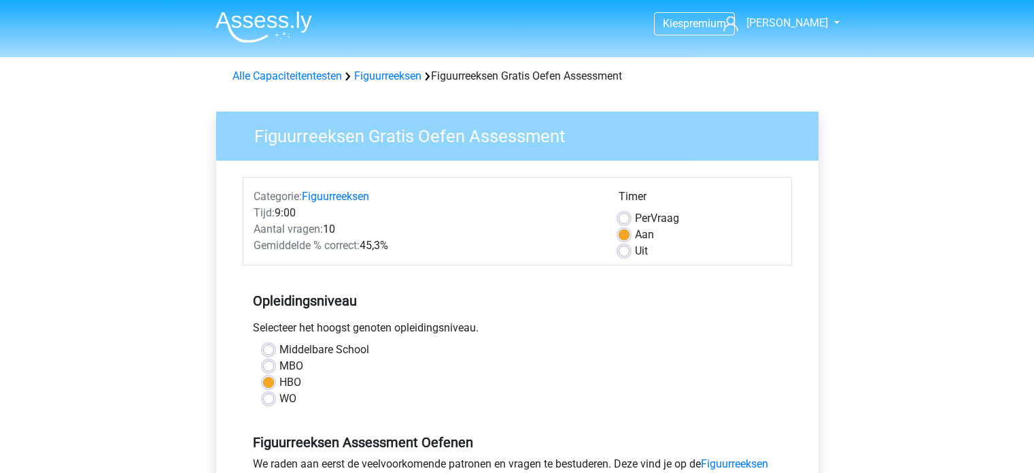
scroll to position [340, 0]
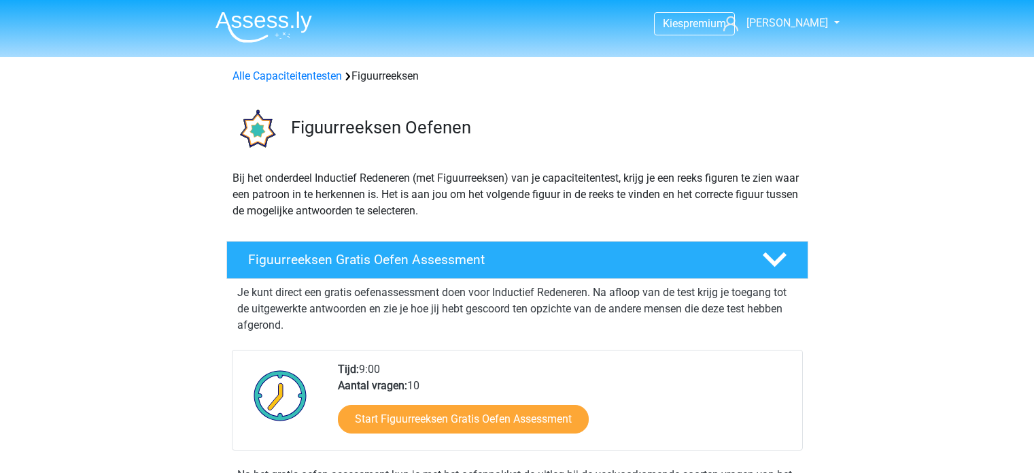
scroll to position [204, 0]
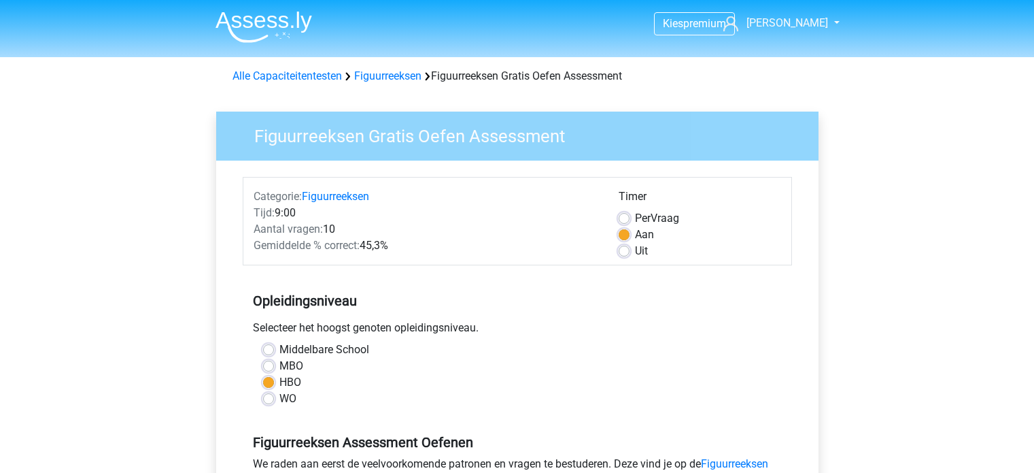
scroll to position [204, 0]
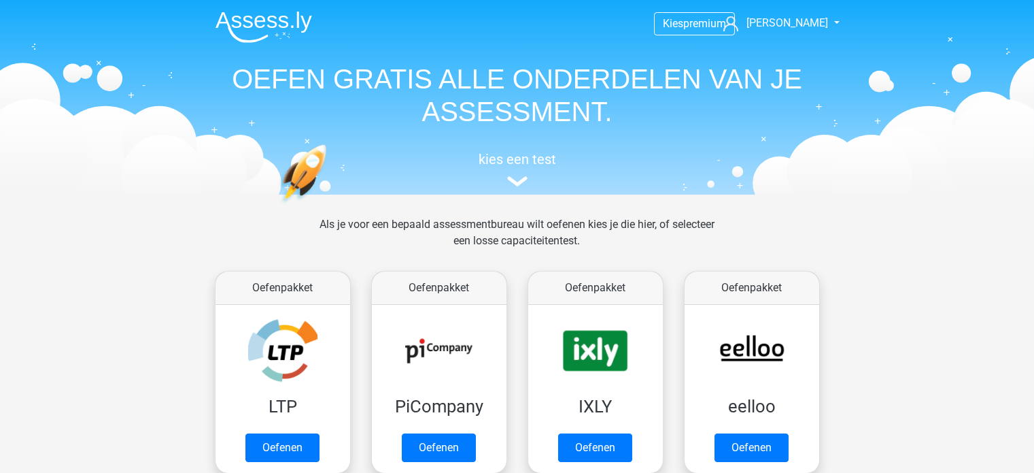
scroll to position [544, 0]
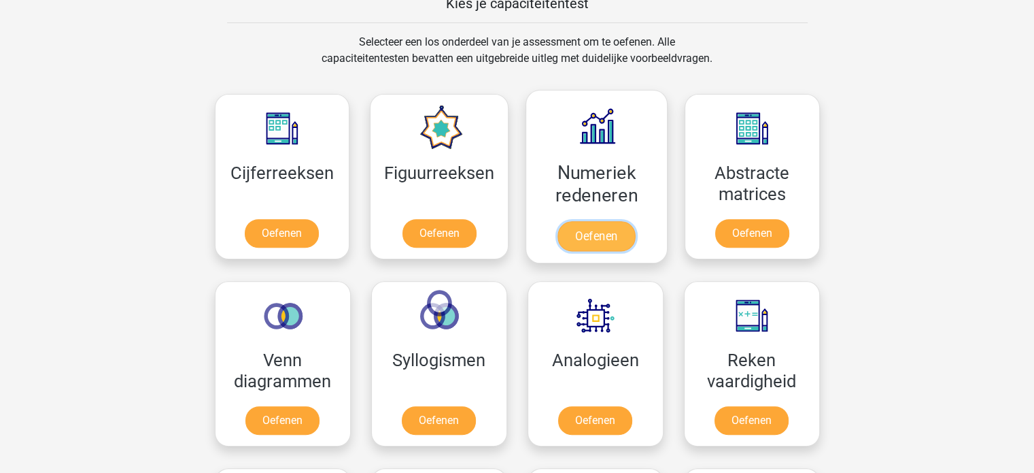
click at [568, 236] on link "Oefenen" at bounding box center [597, 236] width 78 height 30
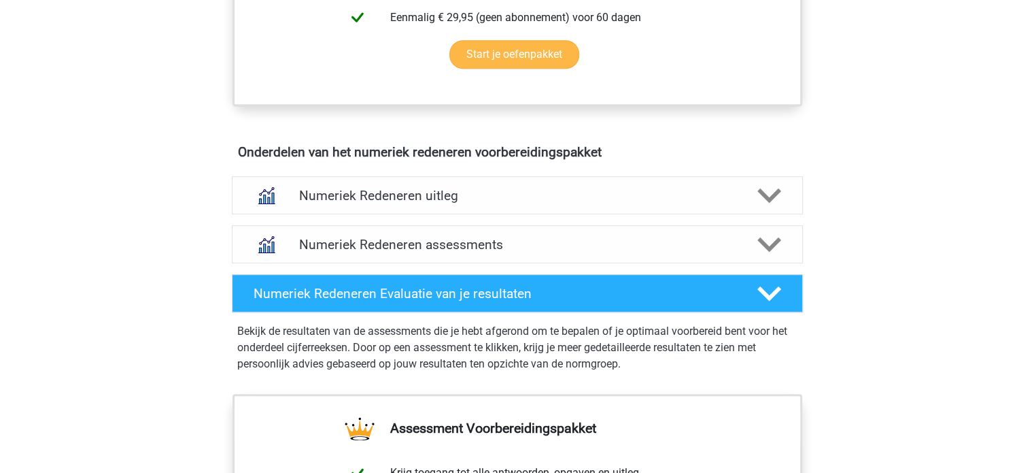
scroll to position [748, 0]
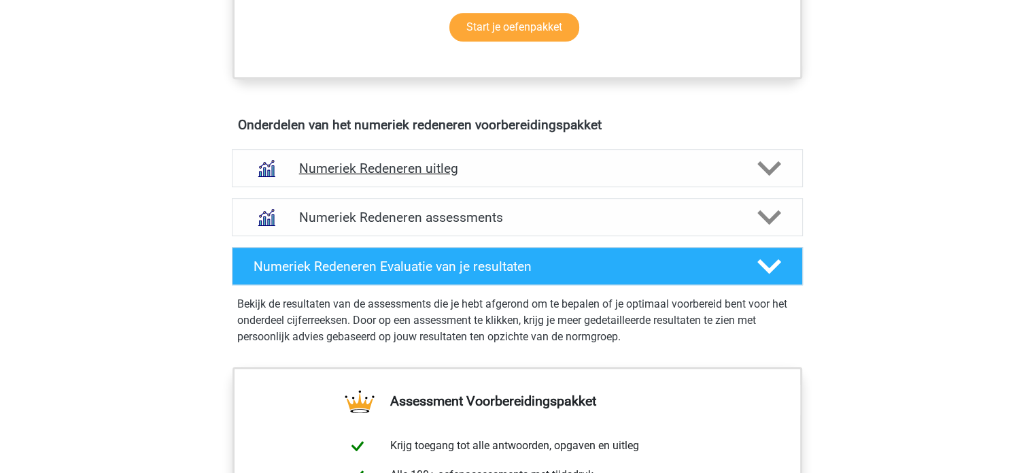
click at [762, 164] on polygon at bounding box center [770, 167] width 24 height 15
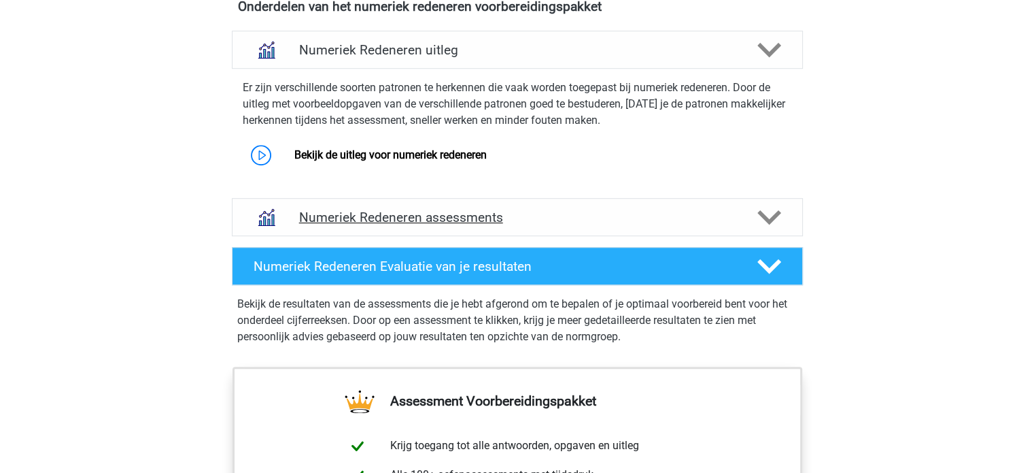
scroll to position [884, 0]
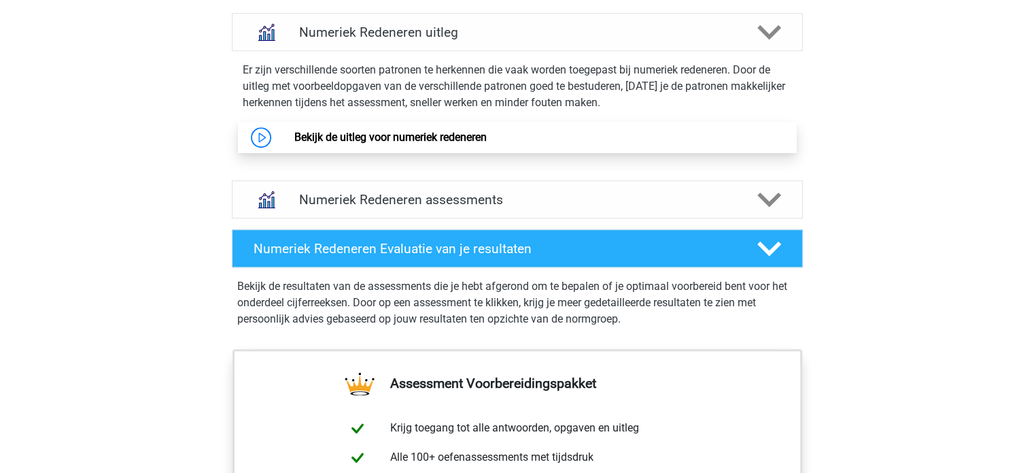
click at [296, 131] on link "Bekijk de uitleg voor numeriek redeneren" at bounding box center [390, 137] width 192 height 13
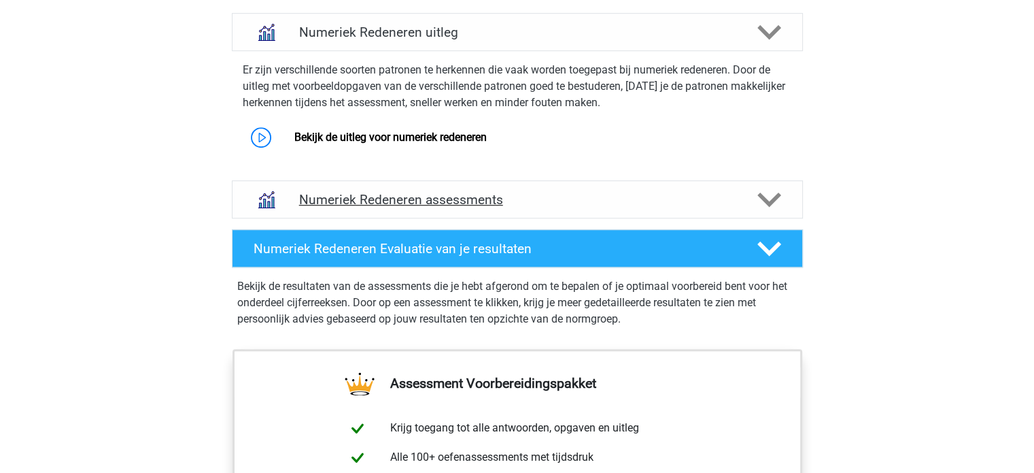
click at [772, 198] on polygon at bounding box center [770, 199] width 24 height 15
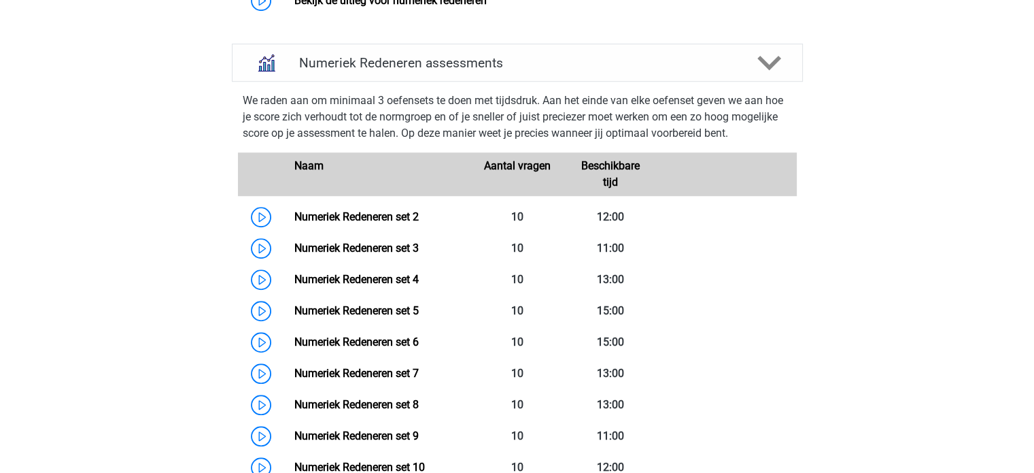
scroll to position [1020, 0]
